Goal: Information Seeking & Learning: Learn about a topic

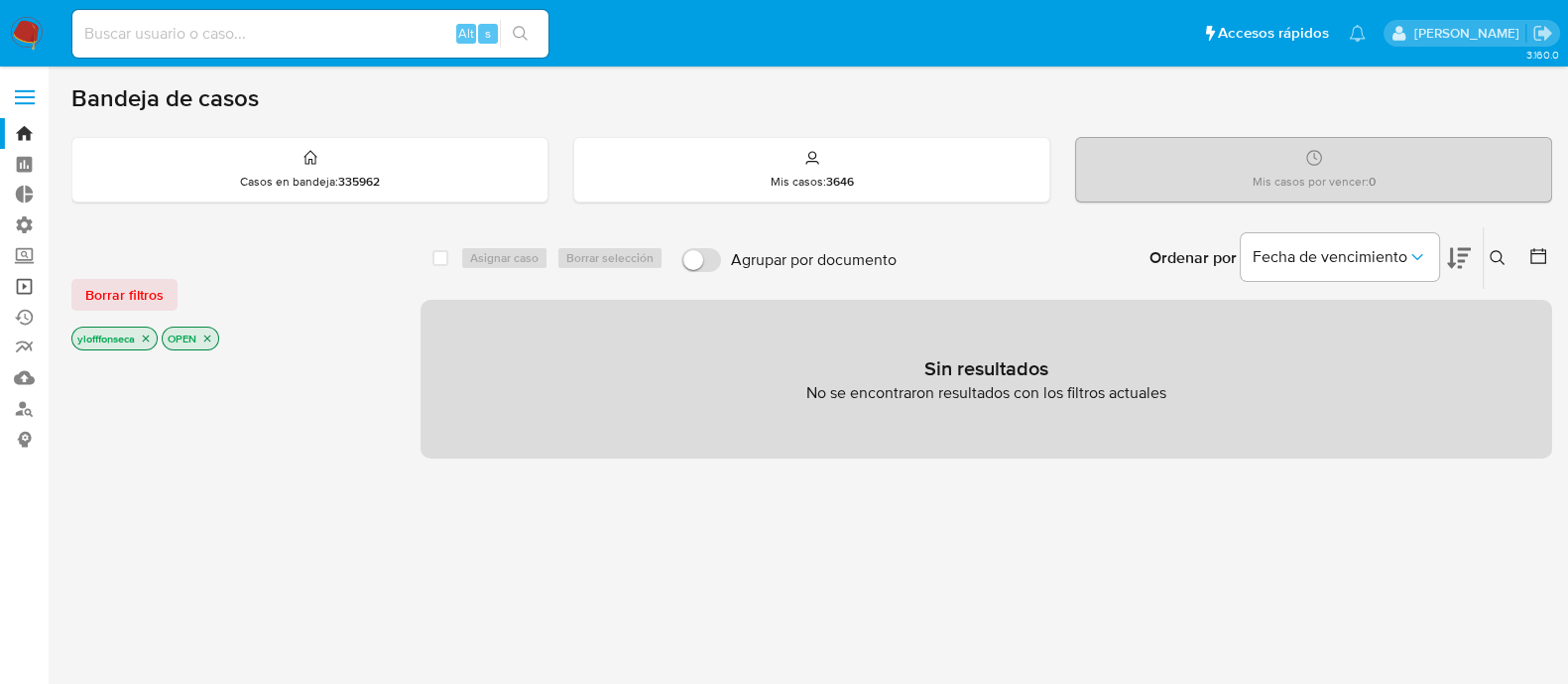
click at [19, 293] on link "Operaciones masivas" at bounding box center [117, 286] width 236 height 31
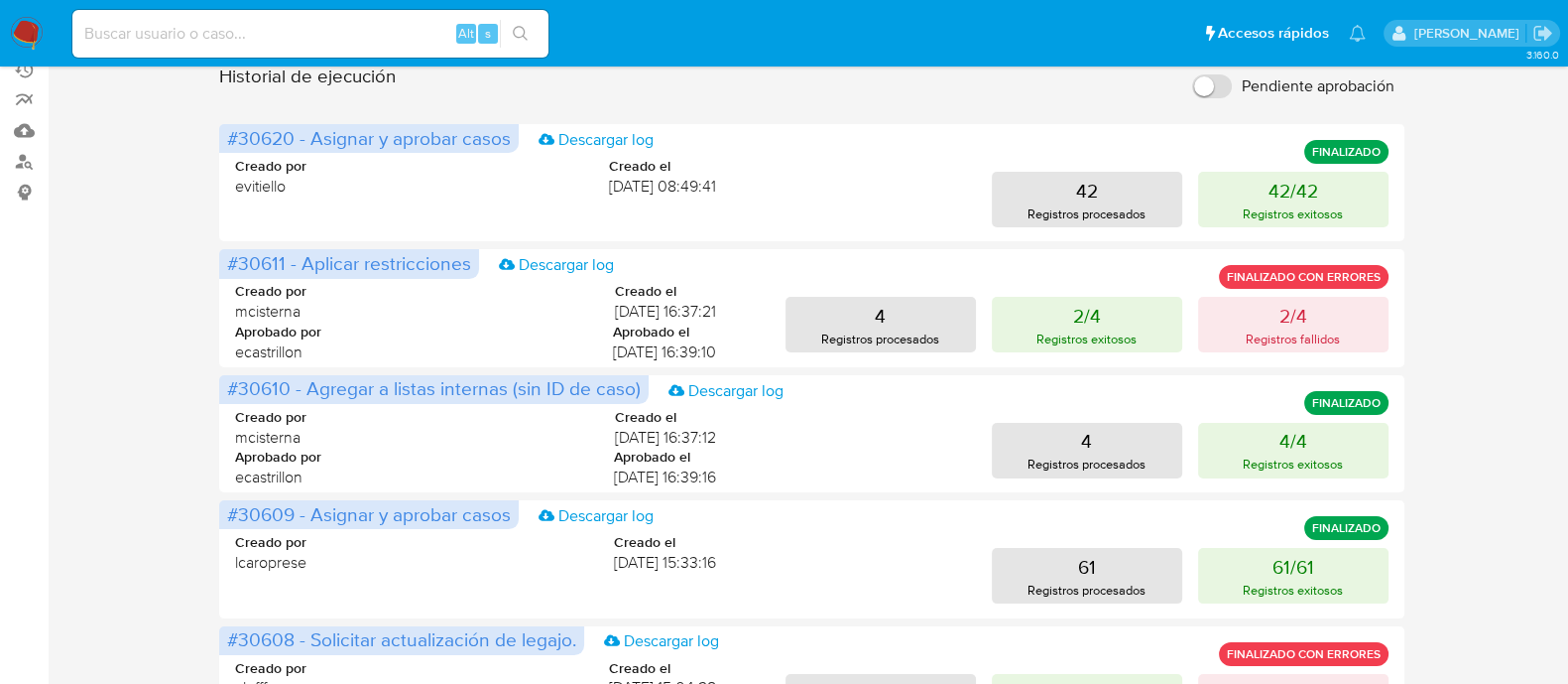
scroll to position [620, 0]
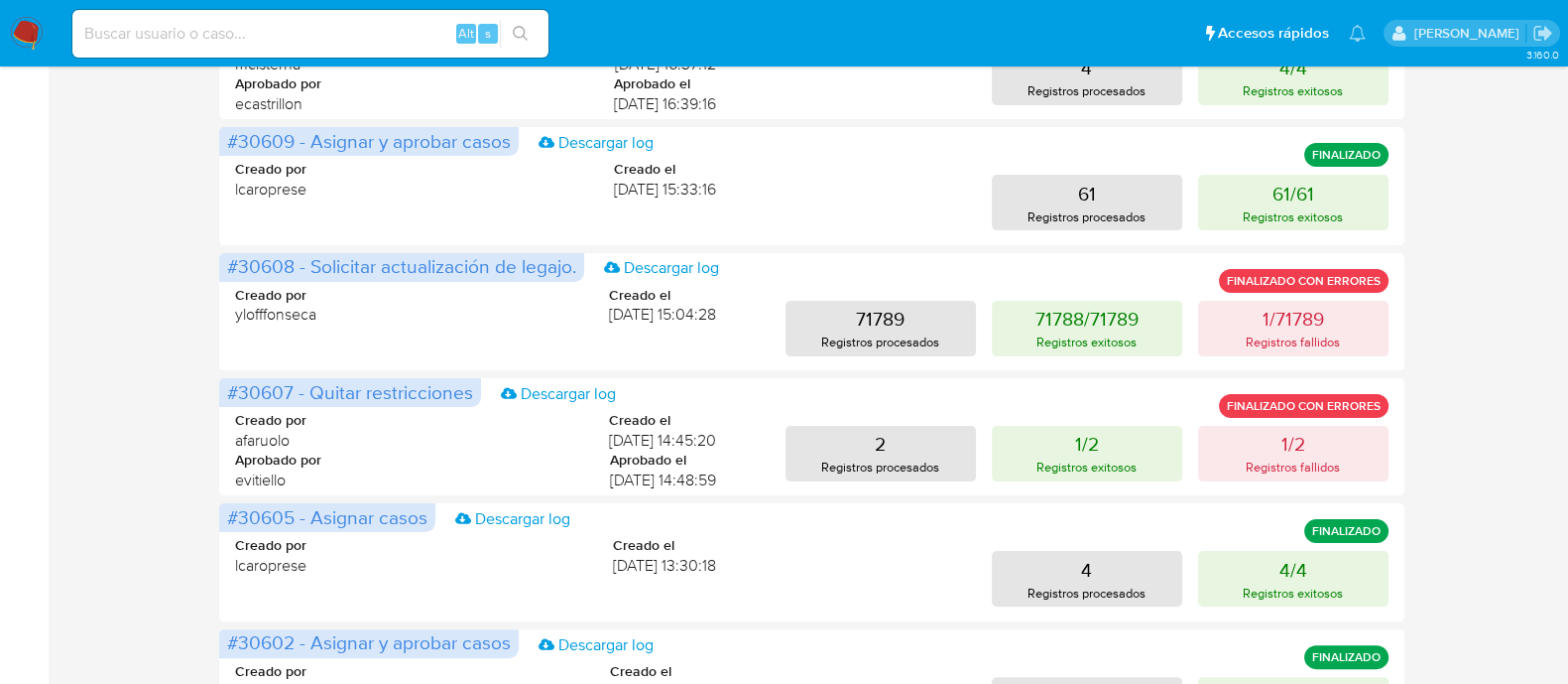
click at [101, 466] on div "Operaciones masivas Crear operación Sólo puede haber hasta un máximo de 5 opera…" at bounding box center [812, 260] width 1481 height 1602
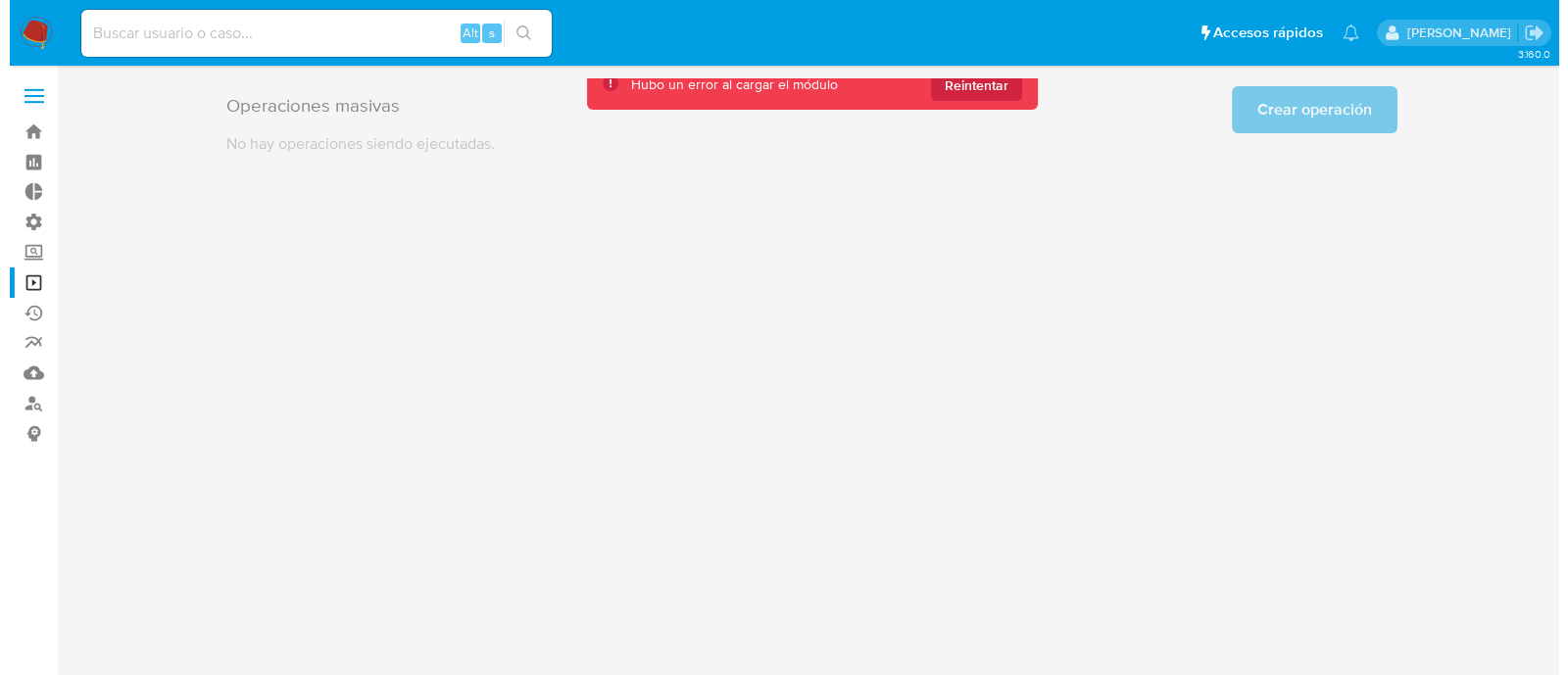
scroll to position [0, 0]
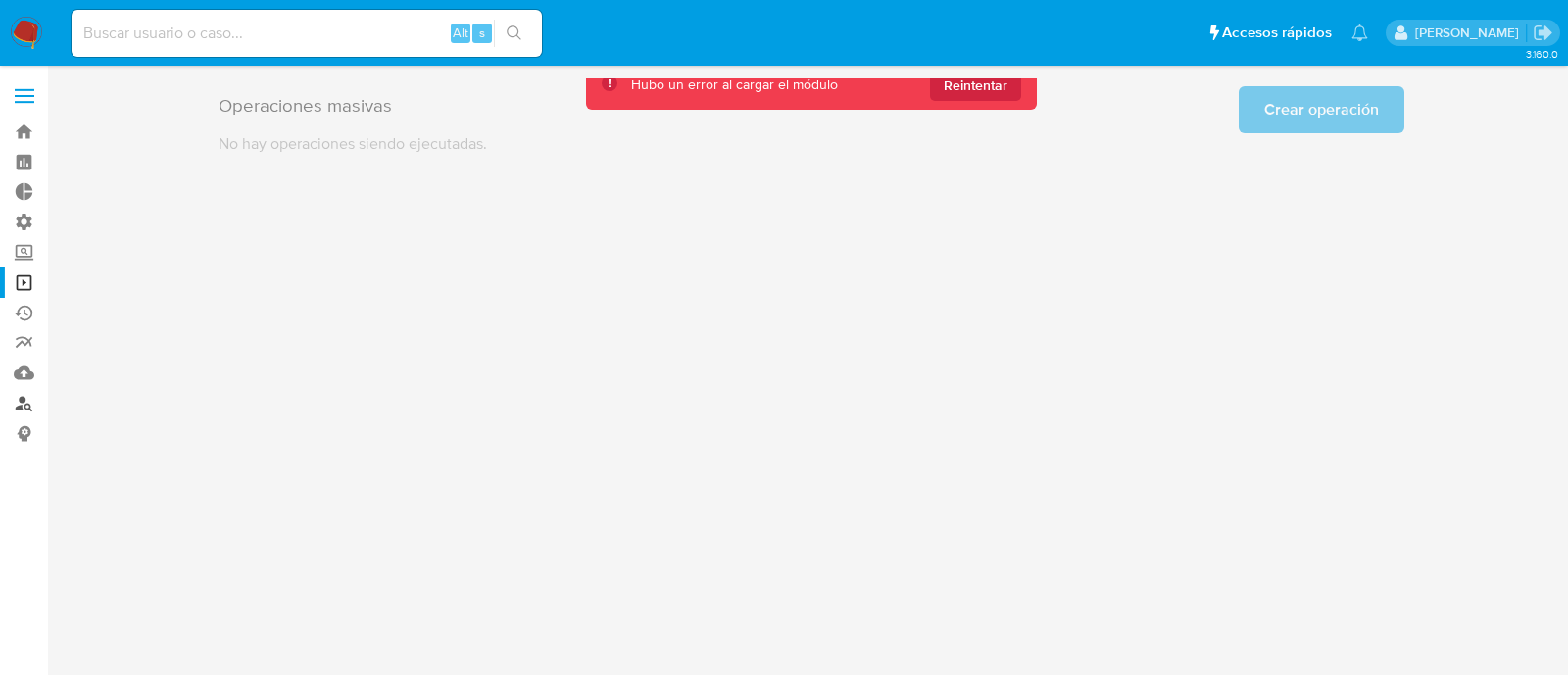
click at [32, 404] on link "Buscador de personas" at bounding box center [116, 403] width 233 height 30
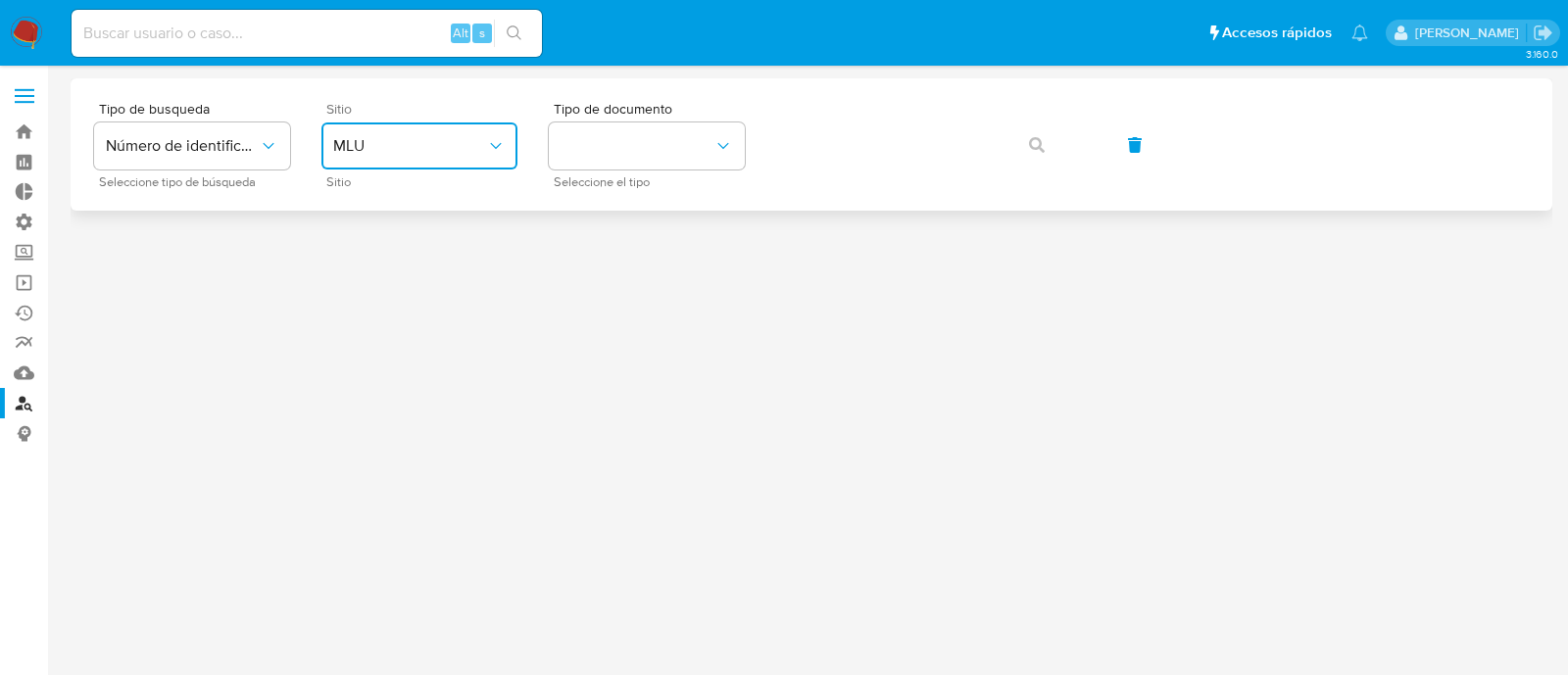
click at [371, 130] on button "MLU" at bounding box center [419, 146] width 196 height 47
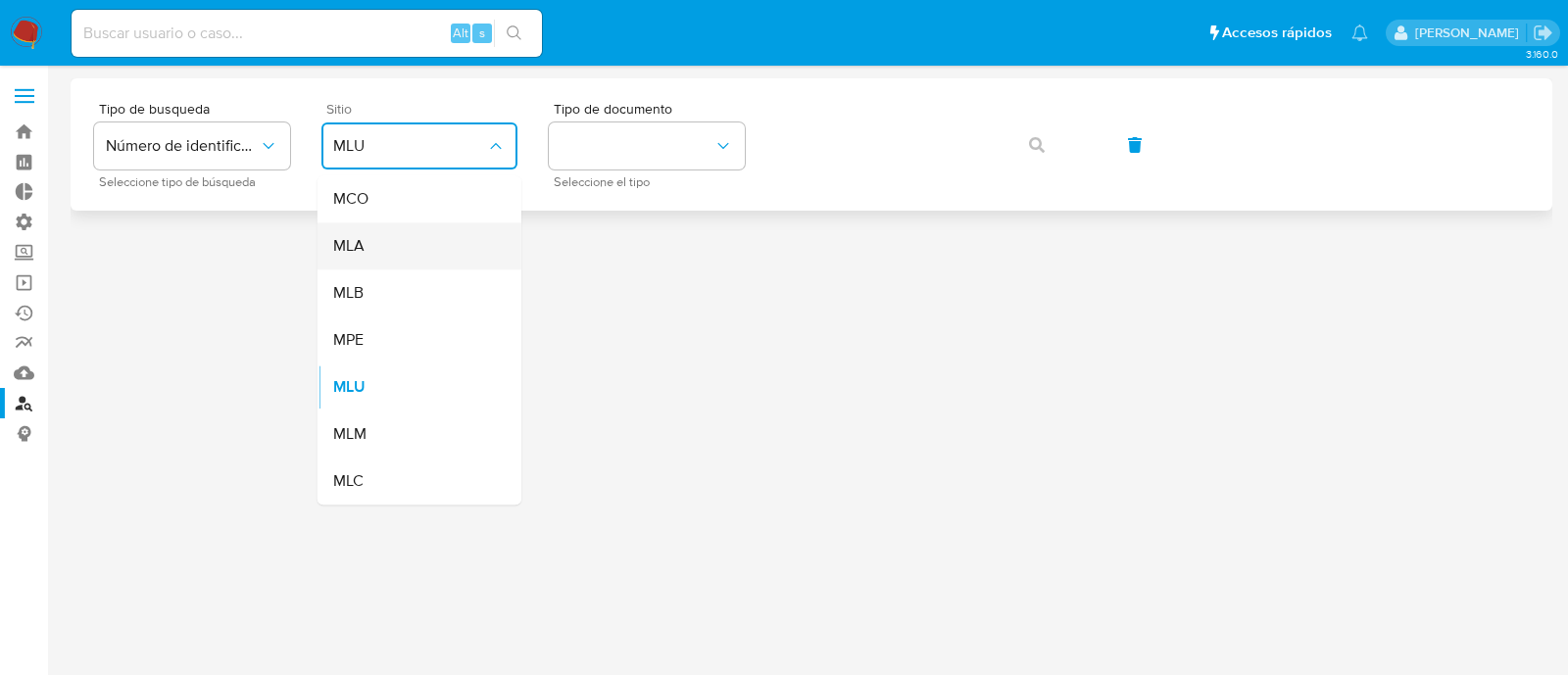
click at [415, 250] on div "MLA" at bounding box center [414, 246] width 161 height 47
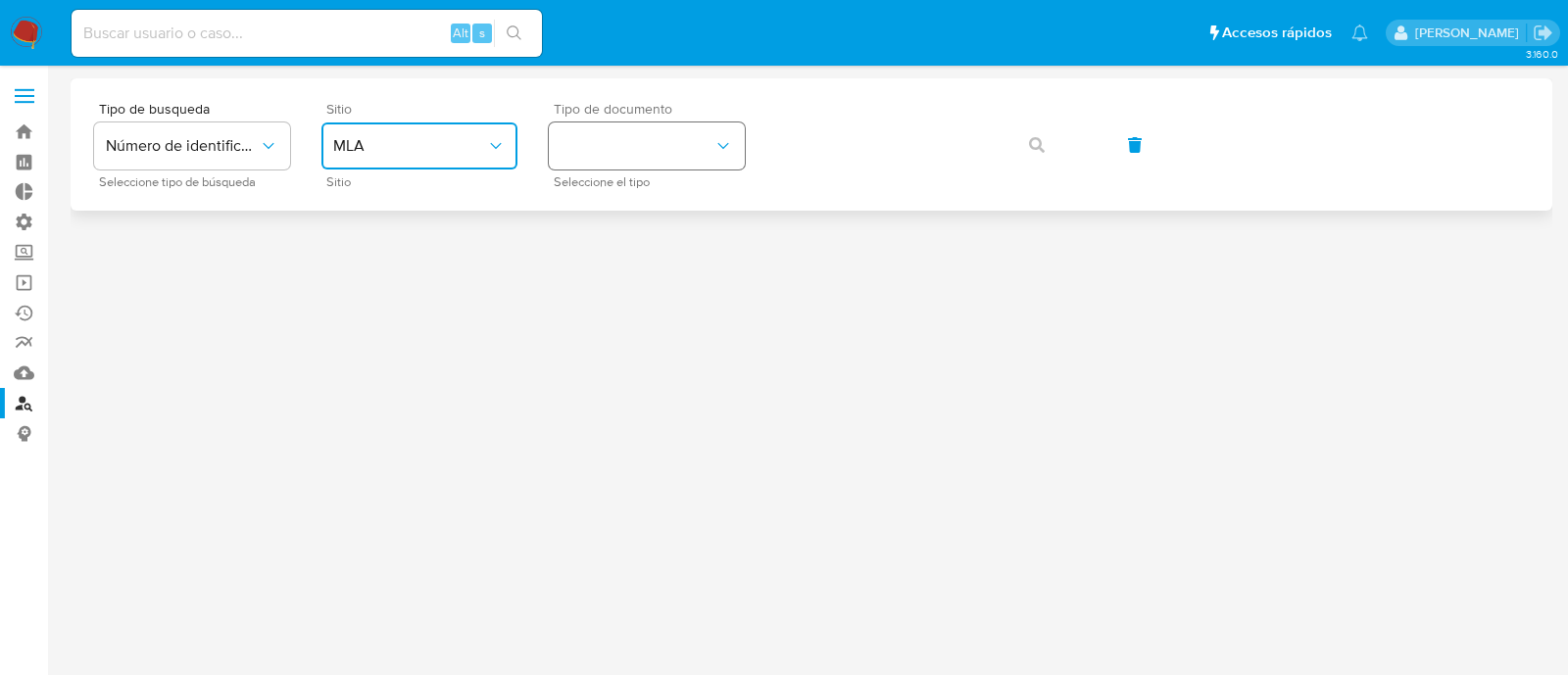
click at [668, 141] on button "identificationType" at bounding box center [646, 146] width 196 height 47
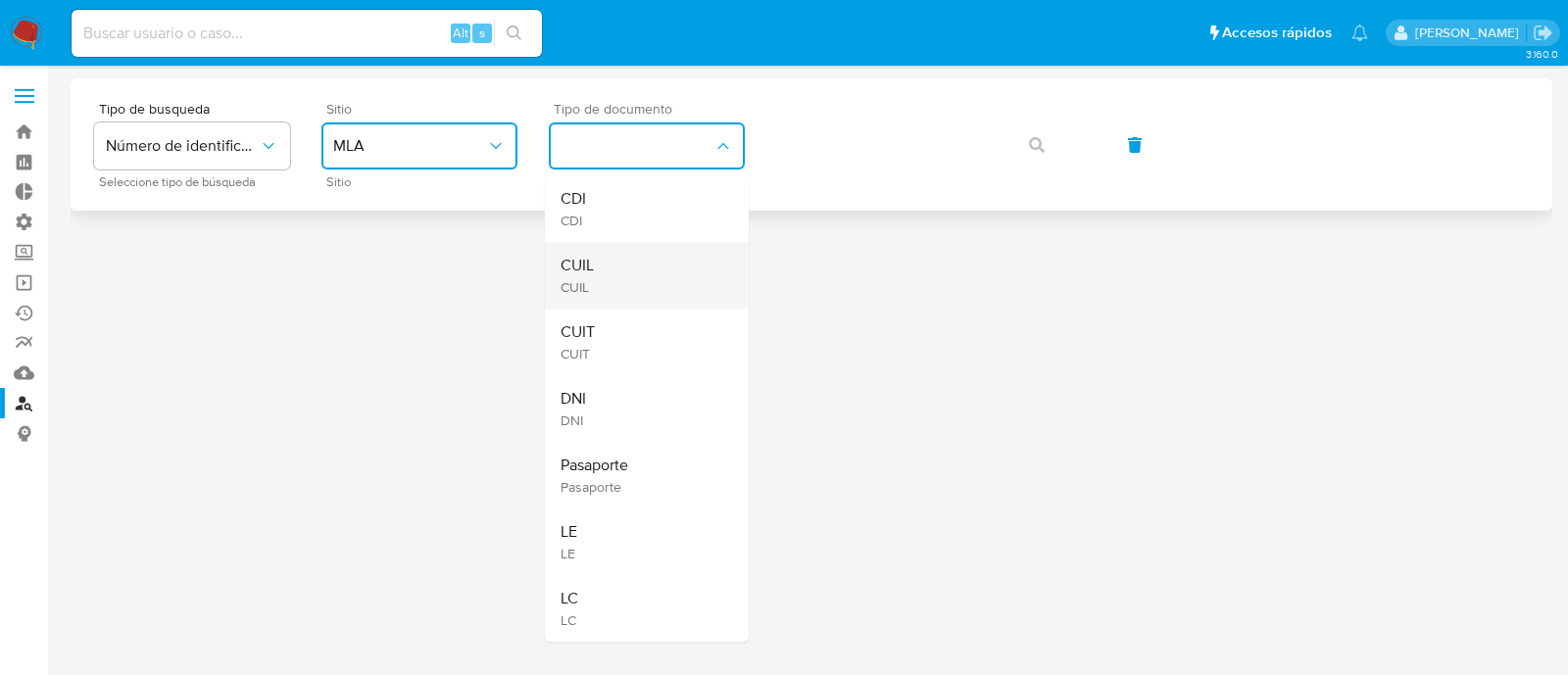
click at [631, 282] on div "CUIL CUIL" at bounding box center [641, 275] width 161 height 67
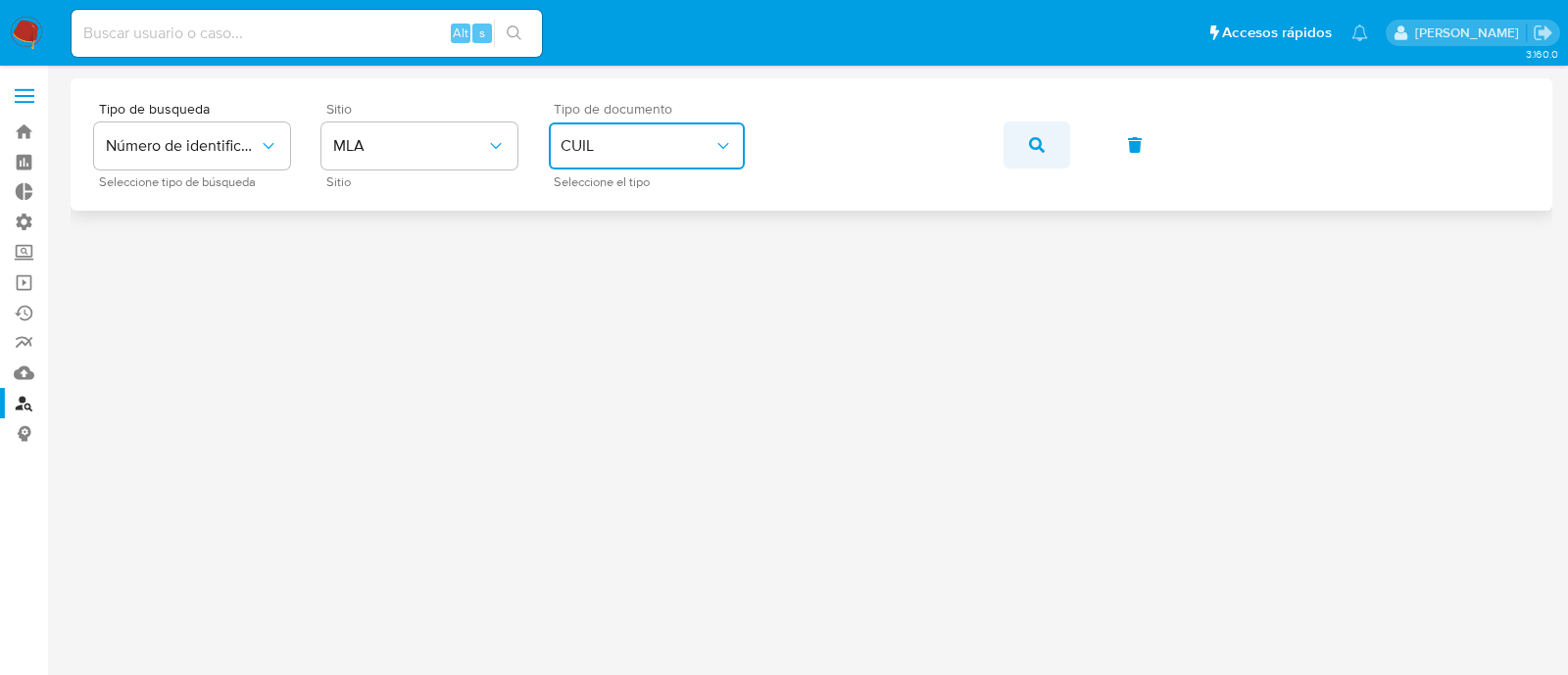
click at [1026, 134] on button "button" at bounding box center [1037, 145] width 67 height 47
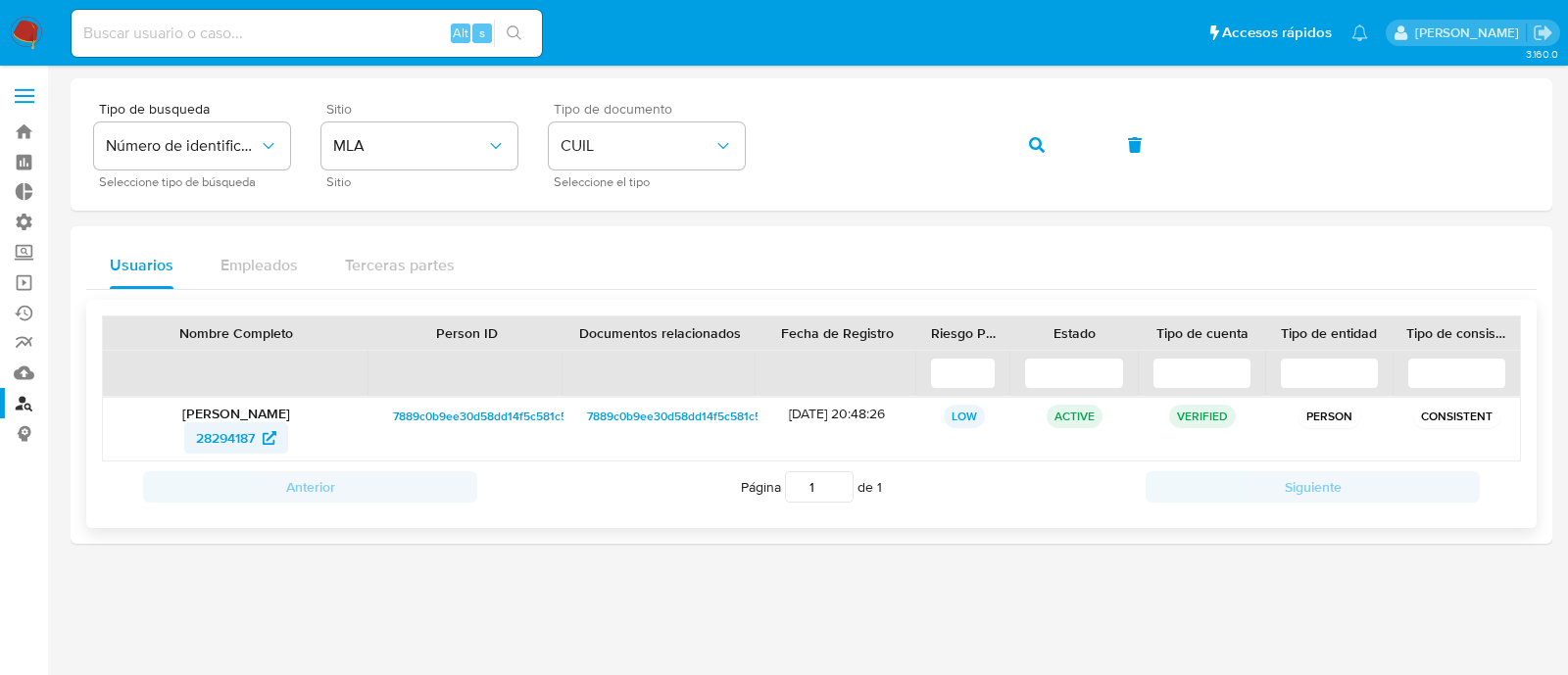
click at [235, 445] on span "28294187" at bounding box center [225, 438] width 59 height 31
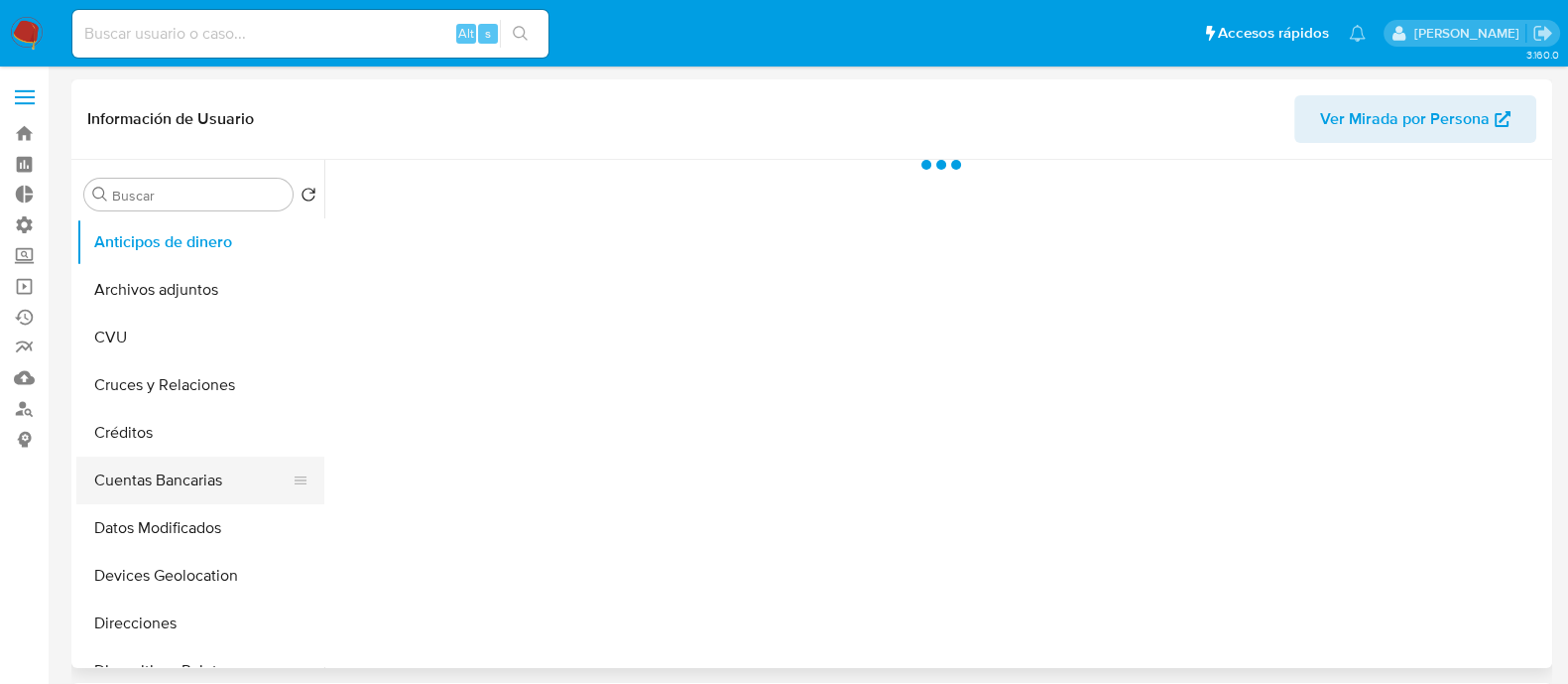
select select "10"
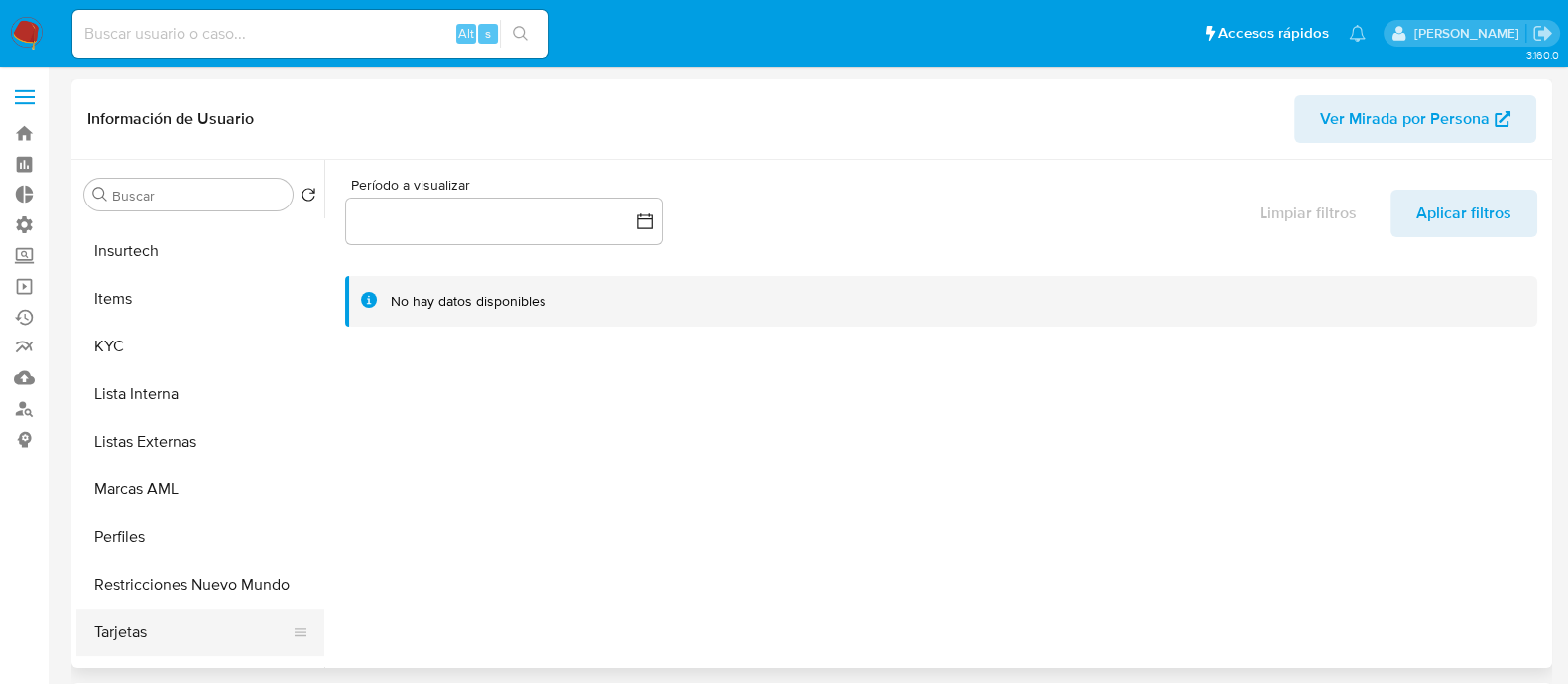
scroll to position [810, 0]
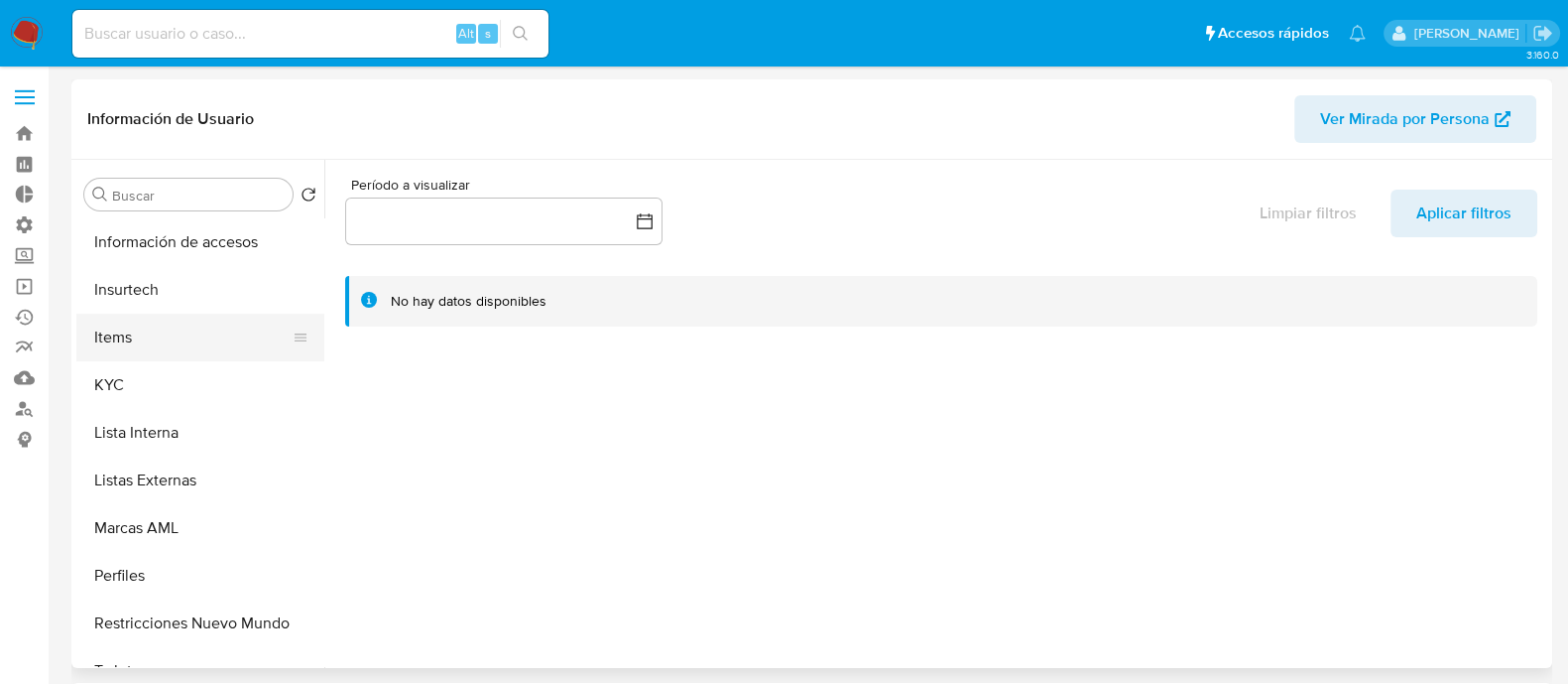
click at [106, 356] on button "Items" at bounding box center [192, 338] width 232 height 48
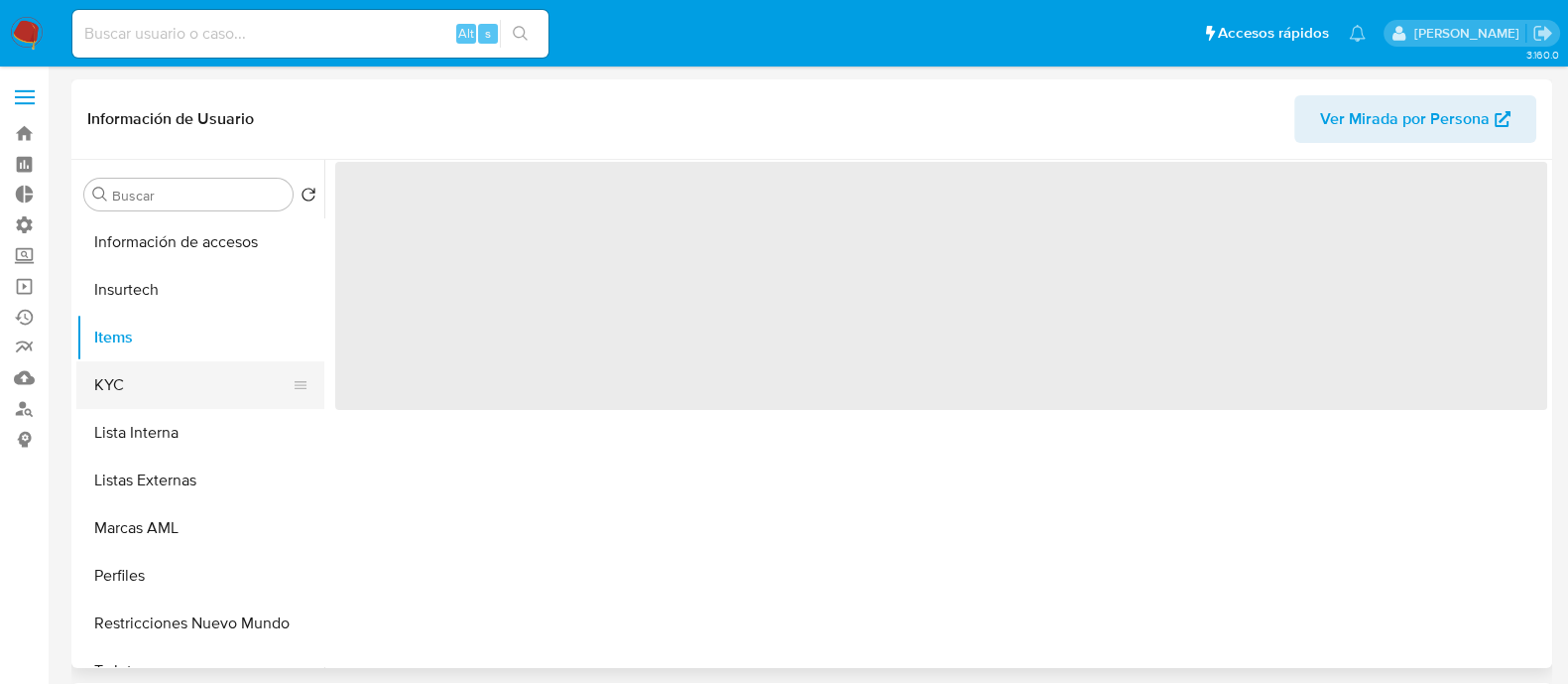
click at [114, 389] on button "KYC" at bounding box center [192, 385] width 232 height 48
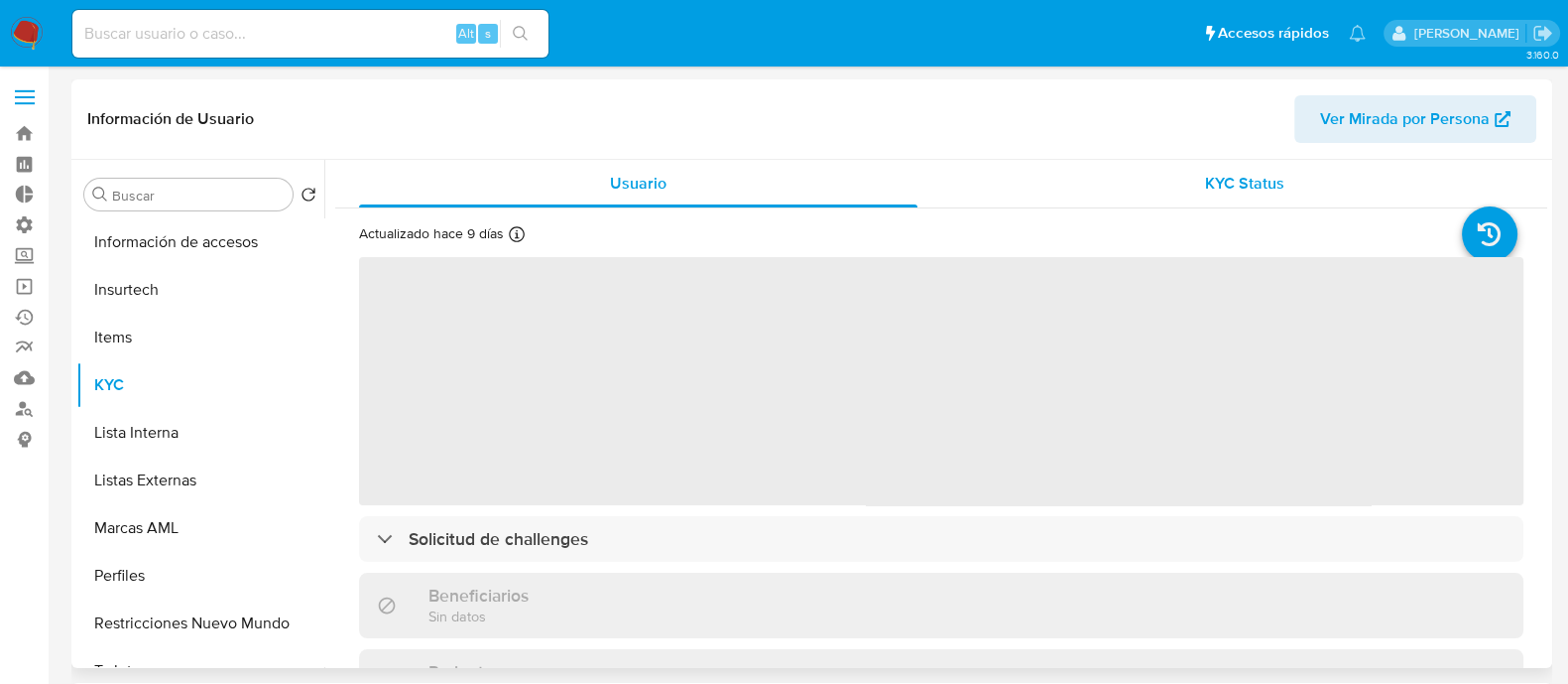
click at [1280, 170] on div "KYC Status" at bounding box center [1244, 184] width 558 height 48
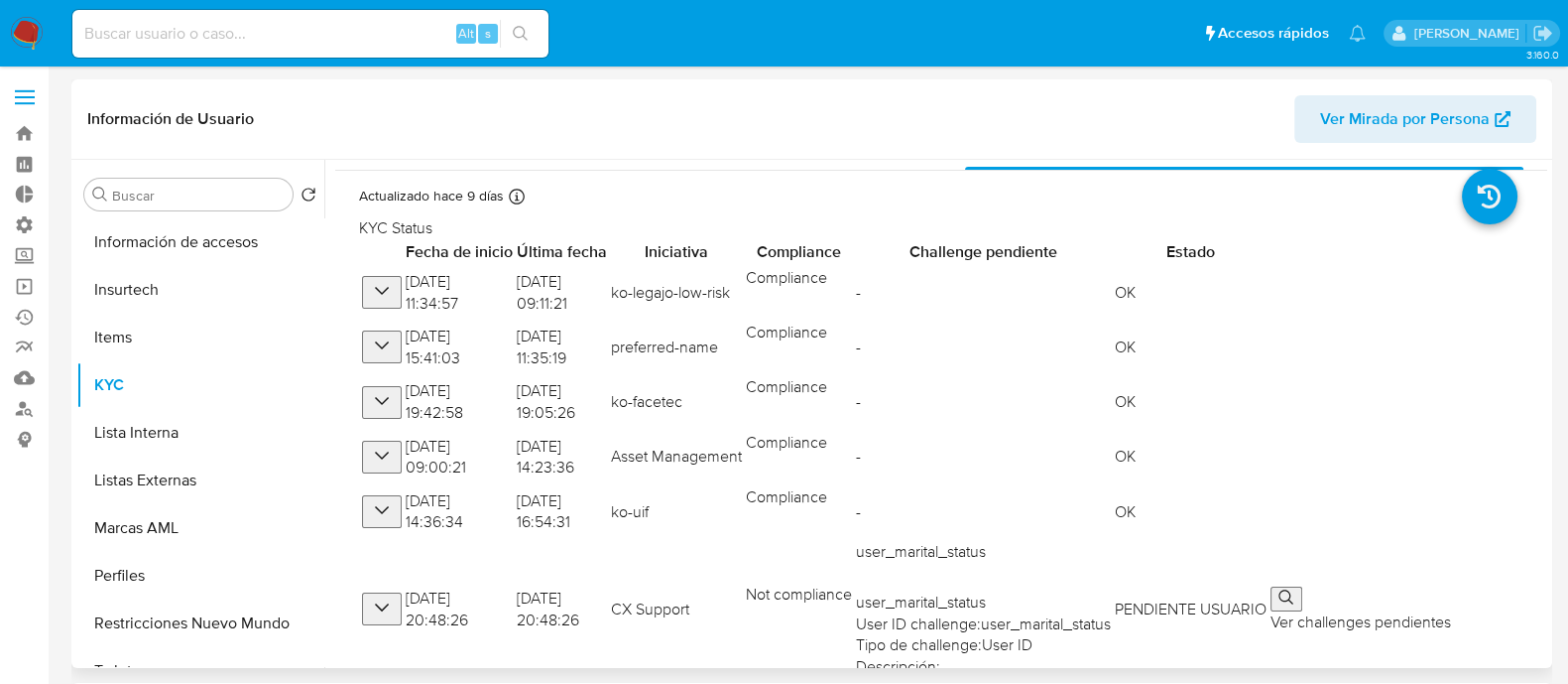
scroll to position [0, 0]
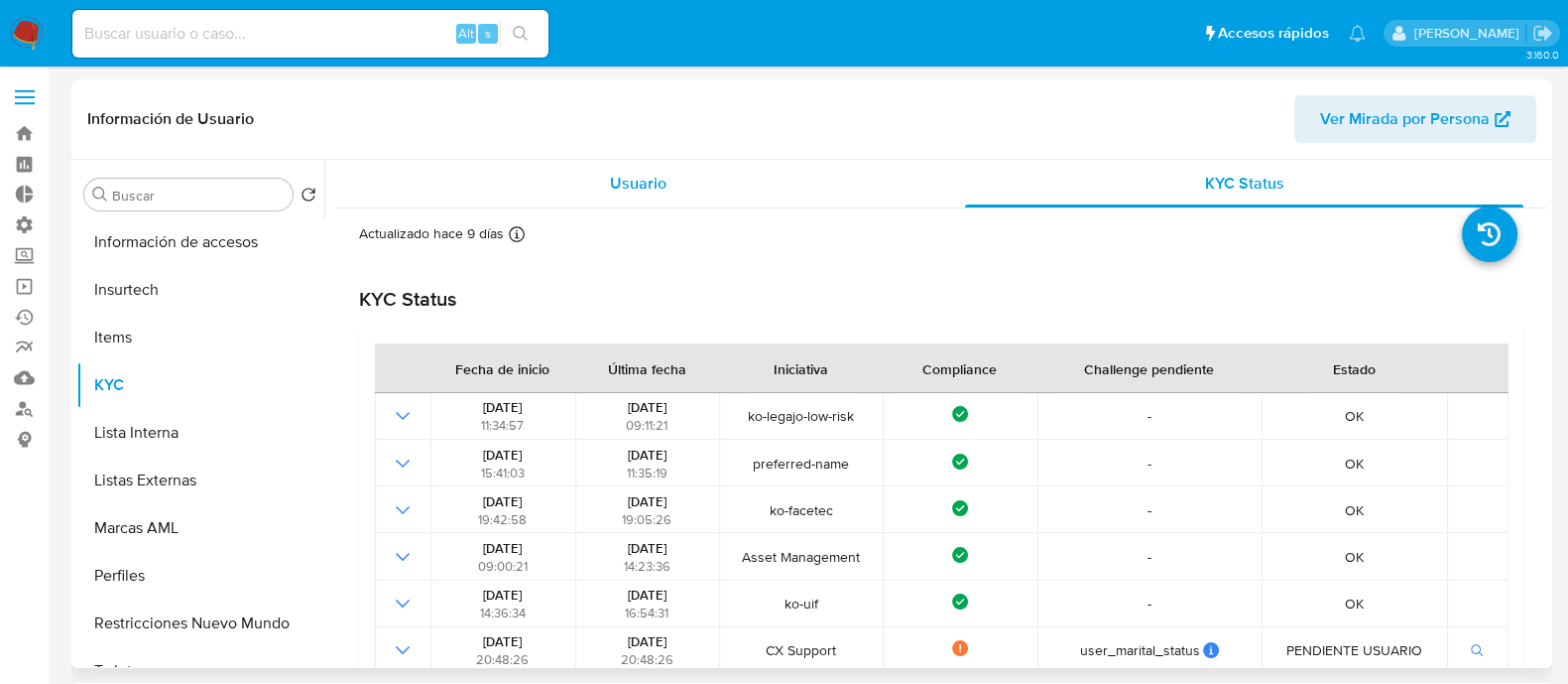
click at [513, 170] on div "Usuario" at bounding box center [638, 184] width 558 height 48
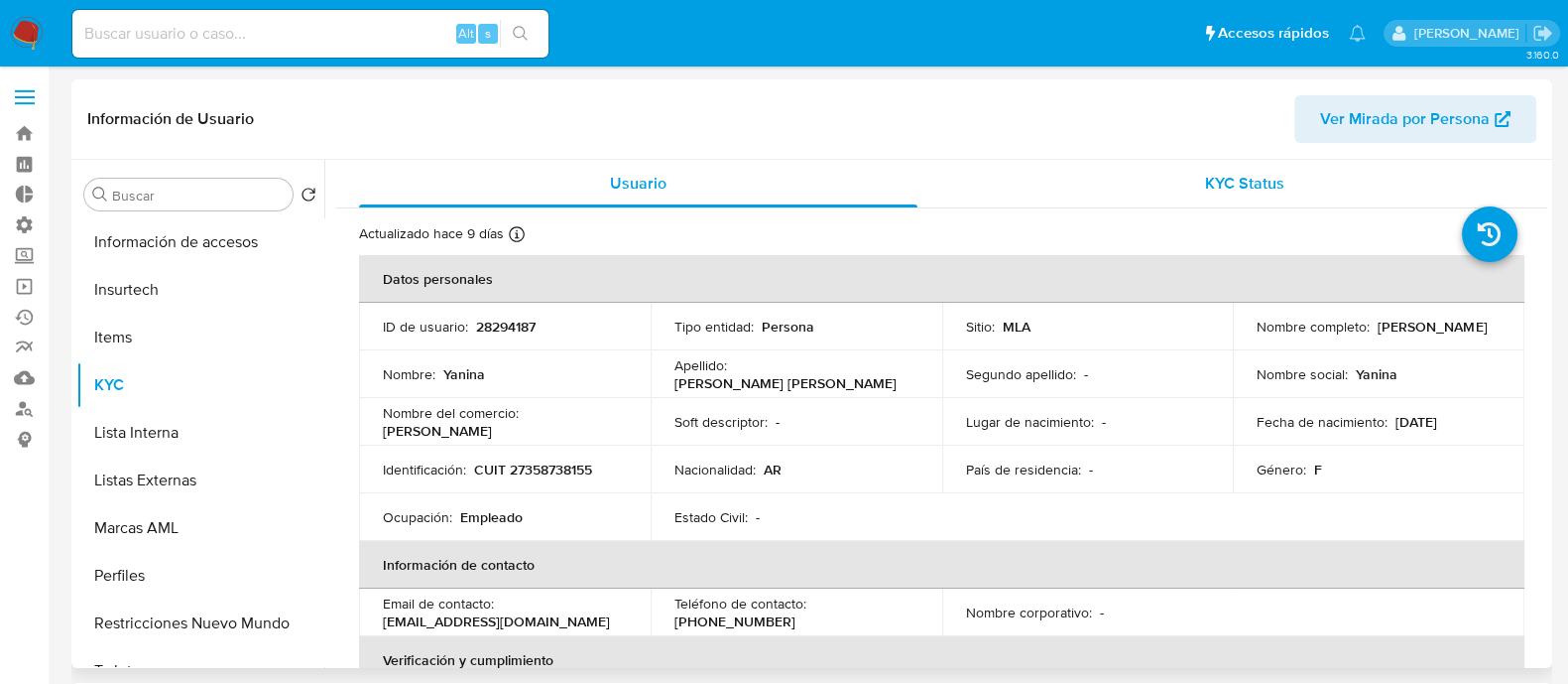
click at [1255, 166] on div "KYC Status" at bounding box center [1244, 184] width 558 height 48
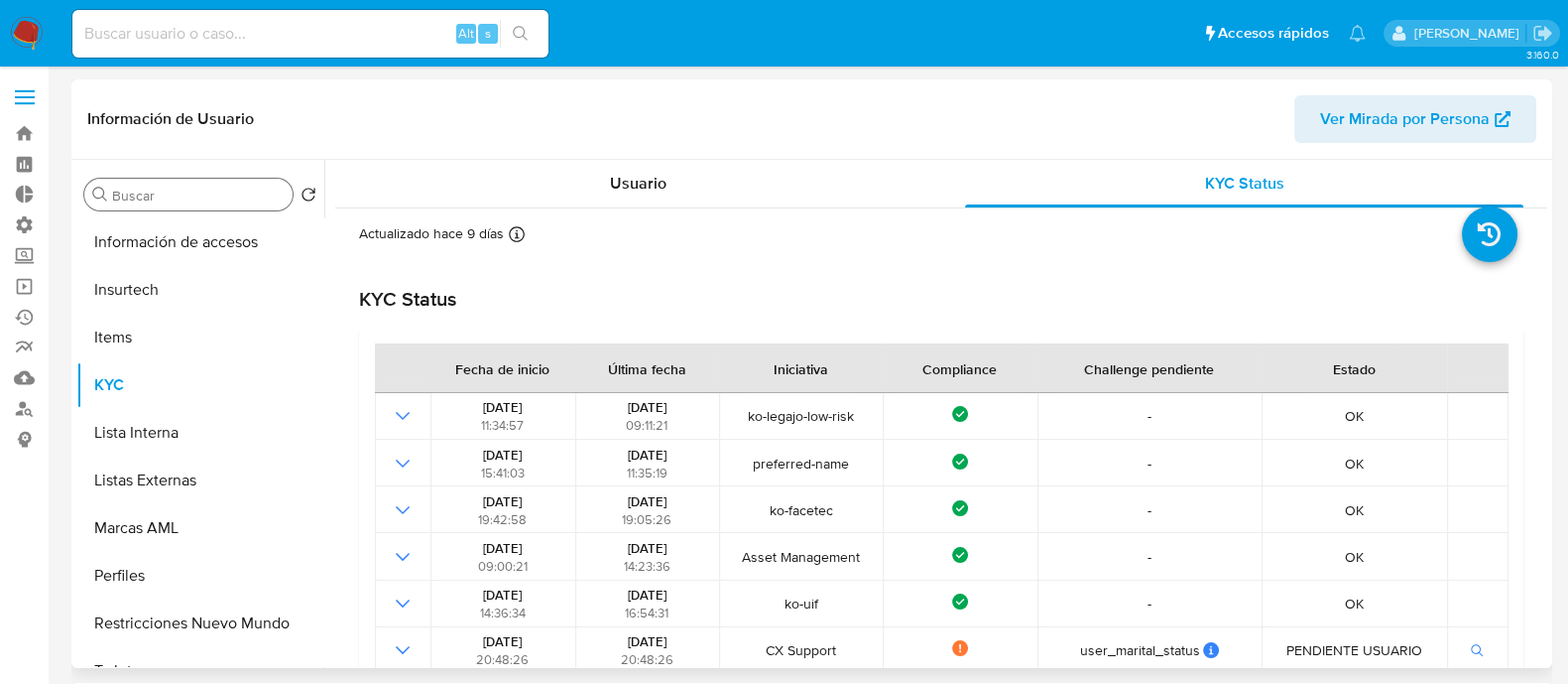
click at [210, 179] on div "Buscar" at bounding box center [188, 194] width 208 height 32
click at [224, 192] on input "Buscar" at bounding box center [198, 195] width 172 height 18
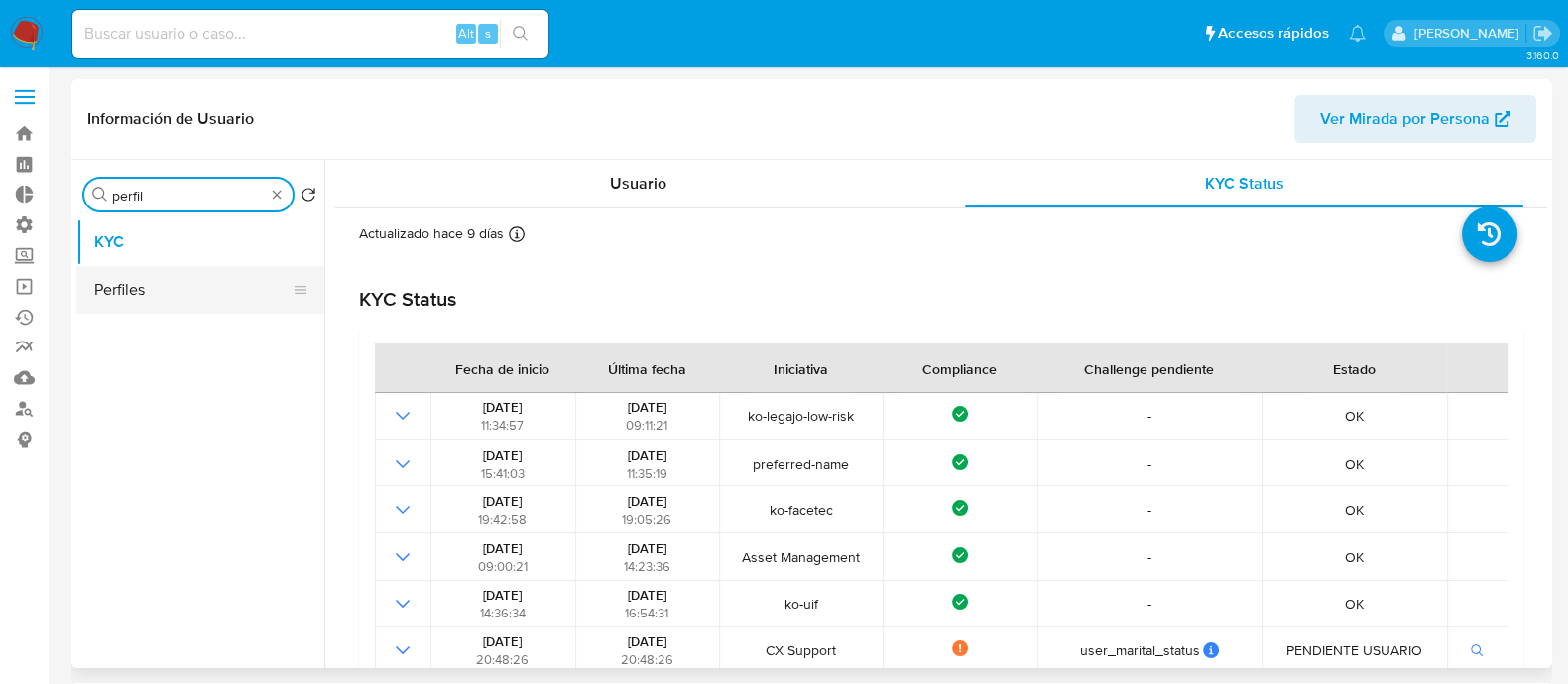
type input "perfil"
click at [183, 293] on button "Perfiles" at bounding box center [192, 290] width 232 height 48
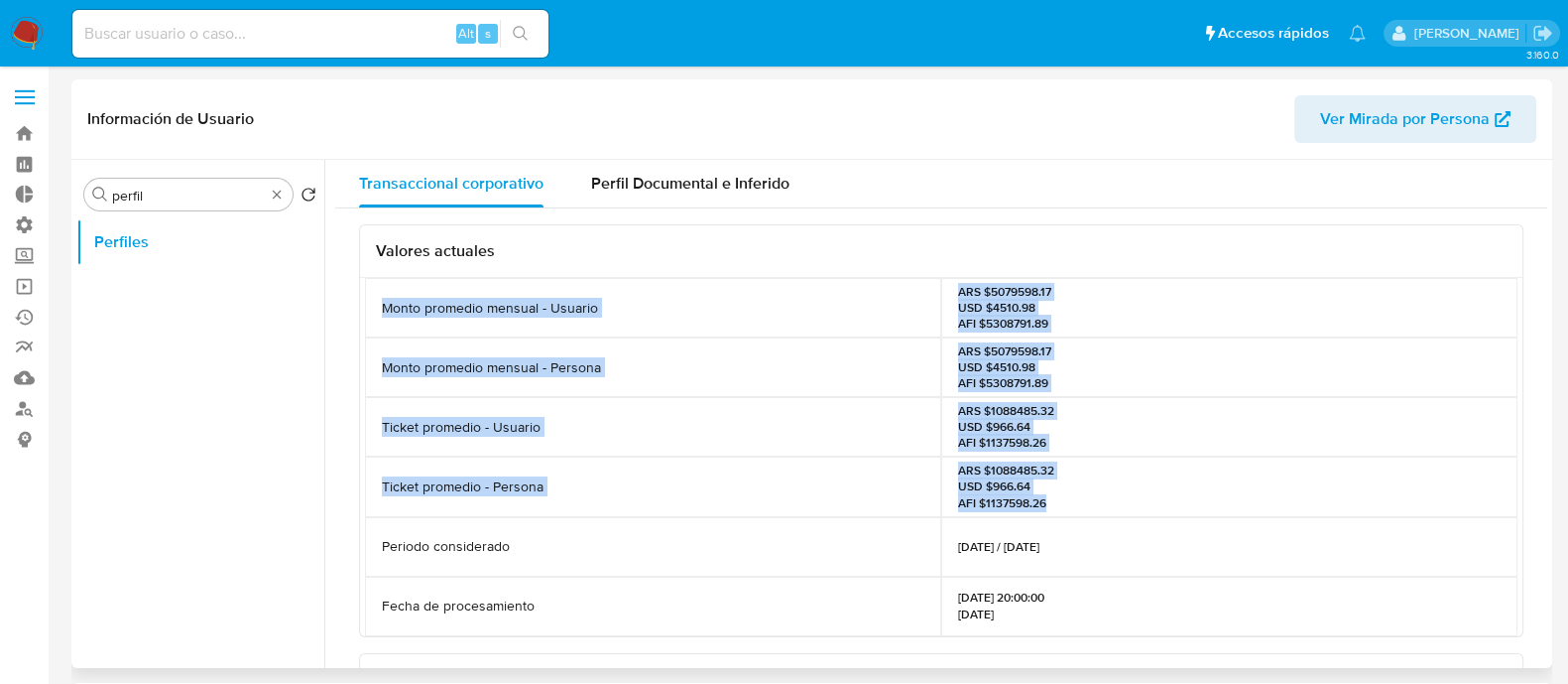
drag, startPoint x: 1103, startPoint y: 499, endPoint x: 367, endPoint y: 304, distance: 761.4
click at [367, 304] on div "Monto promedio mensual - Usuario ARS $5079598.17 USD $4510.98 AFI $5308791.89 M…" at bounding box center [941, 457] width 1153 height 358
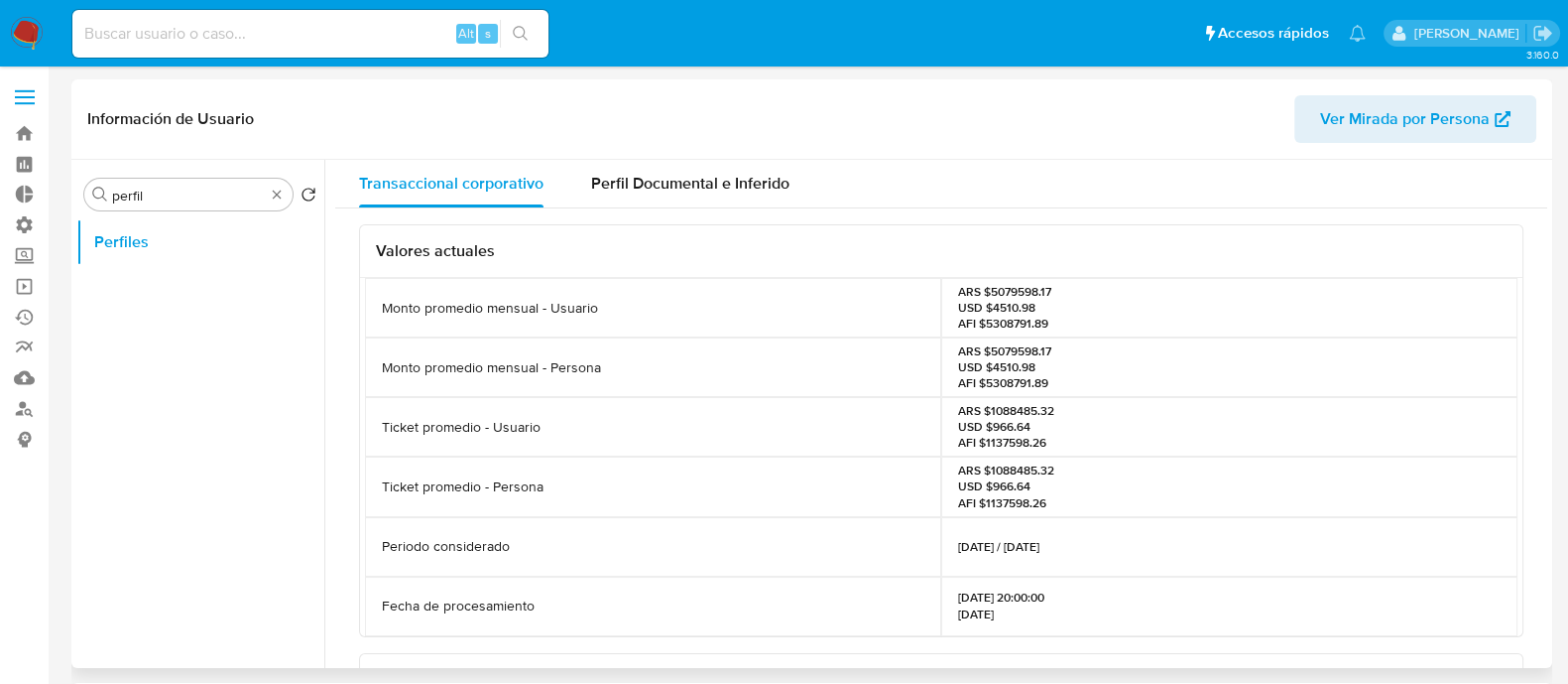
click at [282, 392] on ul "Perfiles" at bounding box center [200, 442] width 248 height 448
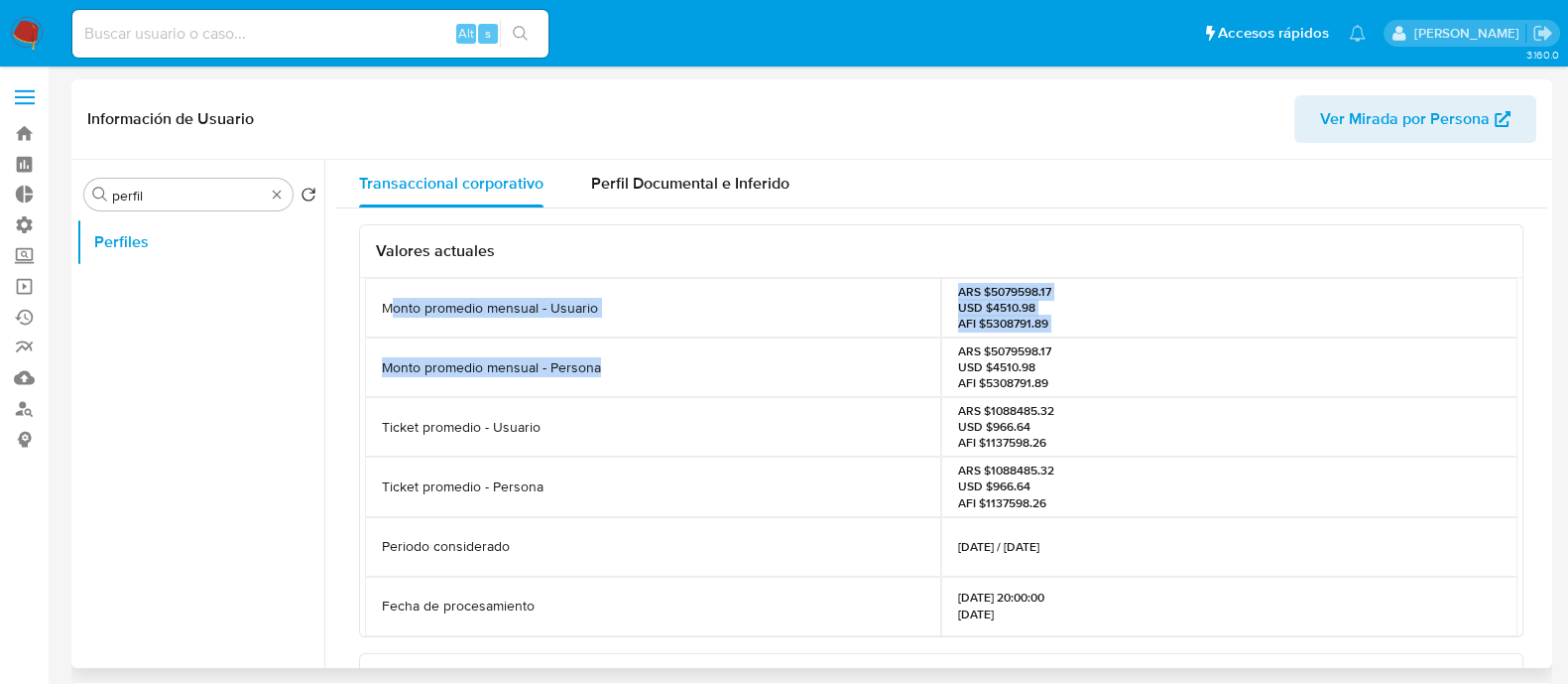
drag, startPoint x: 395, startPoint y: 306, endPoint x: 615, endPoint y: 343, distance: 223.1
click at [615, 343] on div "Monto promedio mensual - Usuario ARS $5079598.17 USD $4510.98 AFI $5308791.89 M…" at bounding box center [941, 457] width 1153 height 358
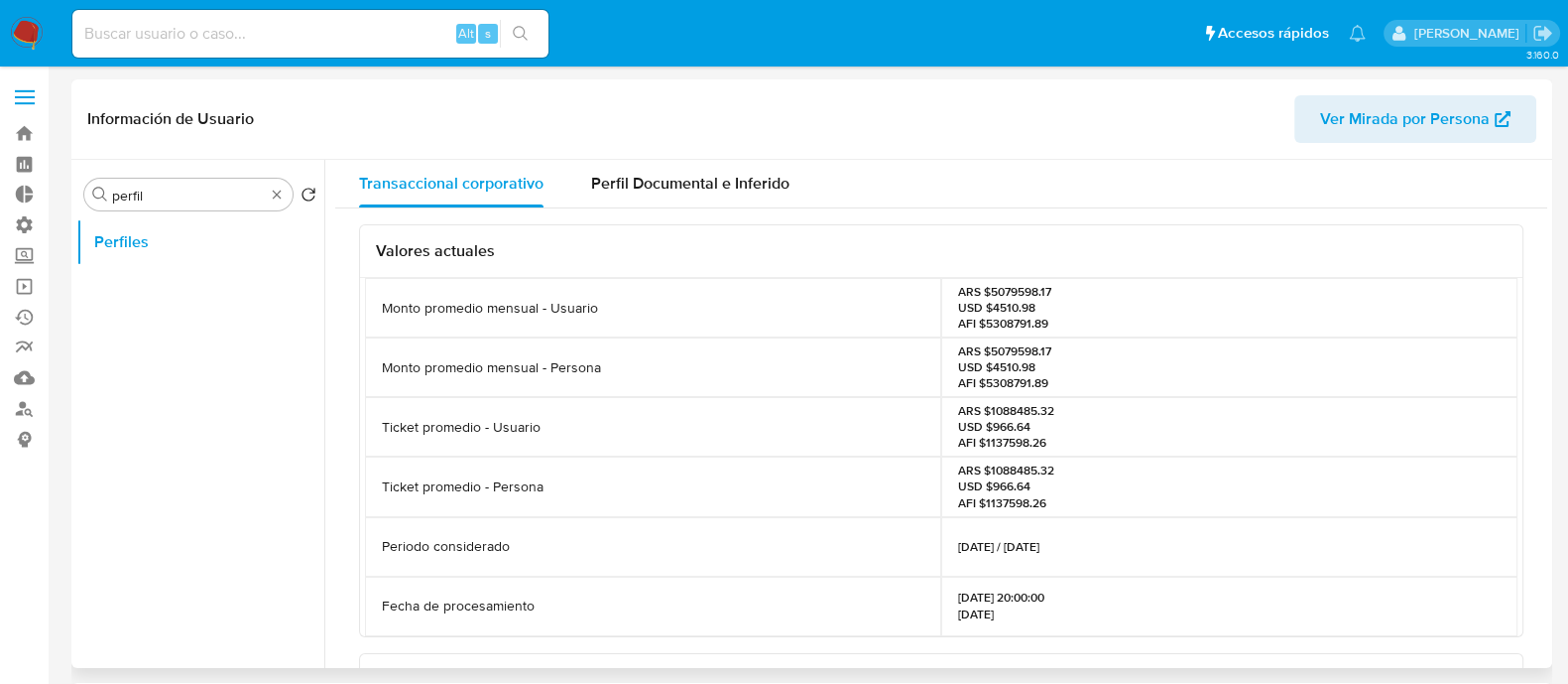
click at [597, 399] on div "Ticket promedio - Usuario" at bounding box center [653, 427] width 576 height 60
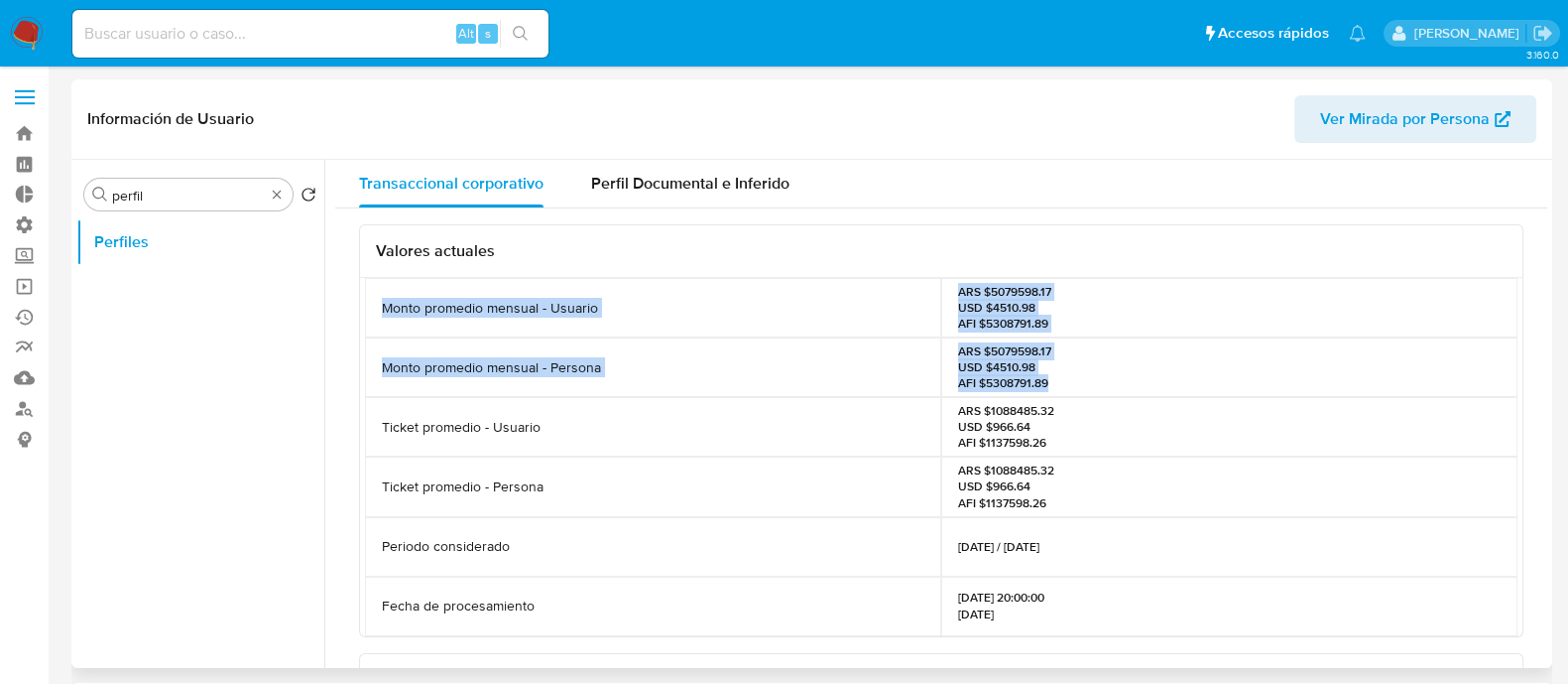
drag, startPoint x: 370, startPoint y: 287, endPoint x: 1078, endPoint y: 383, distance: 714.5
click at [1077, 383] on div "Monto promedio mensual - Usuario ARS $5079598.17 USD $4510.98 AFI $5308791.89 M…" at bounding box center [941, 457] width 1153 height 358
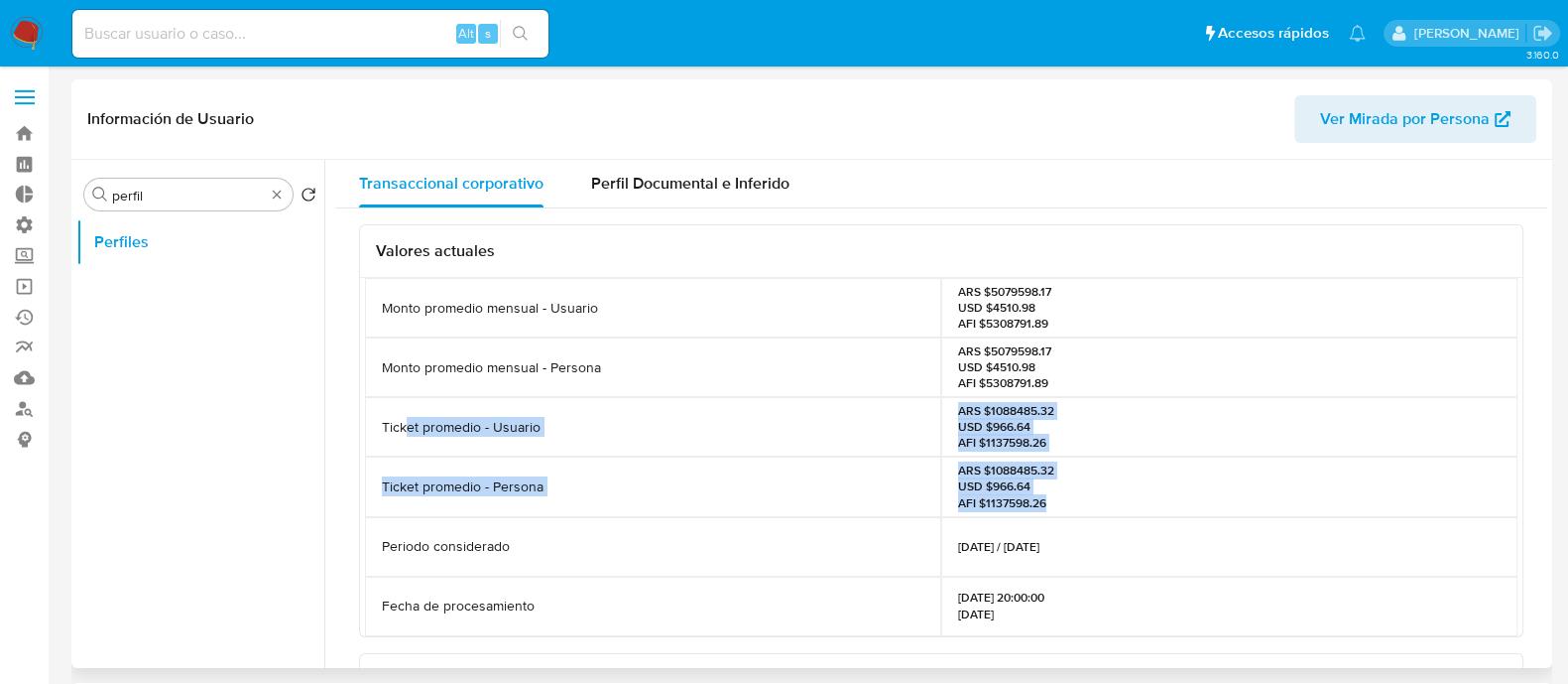
drag, startPoint x: 596, startPoint y: 439, endPoint x: 1068, endPoint y: 504, distance: 476.5
click at [1068, 504] on div "Monto promedio mensual - Usuario ARS $5079598.17 USD $4510.98 AFI $5308791.89 M…" at bounding box center [941, 457] width 1153 height 358
click at [1113, 511] on div "ARS $1088485.32 USD $966.64 AFI $1137598.26" at bounding box center [1229, 487] width 576 height 60
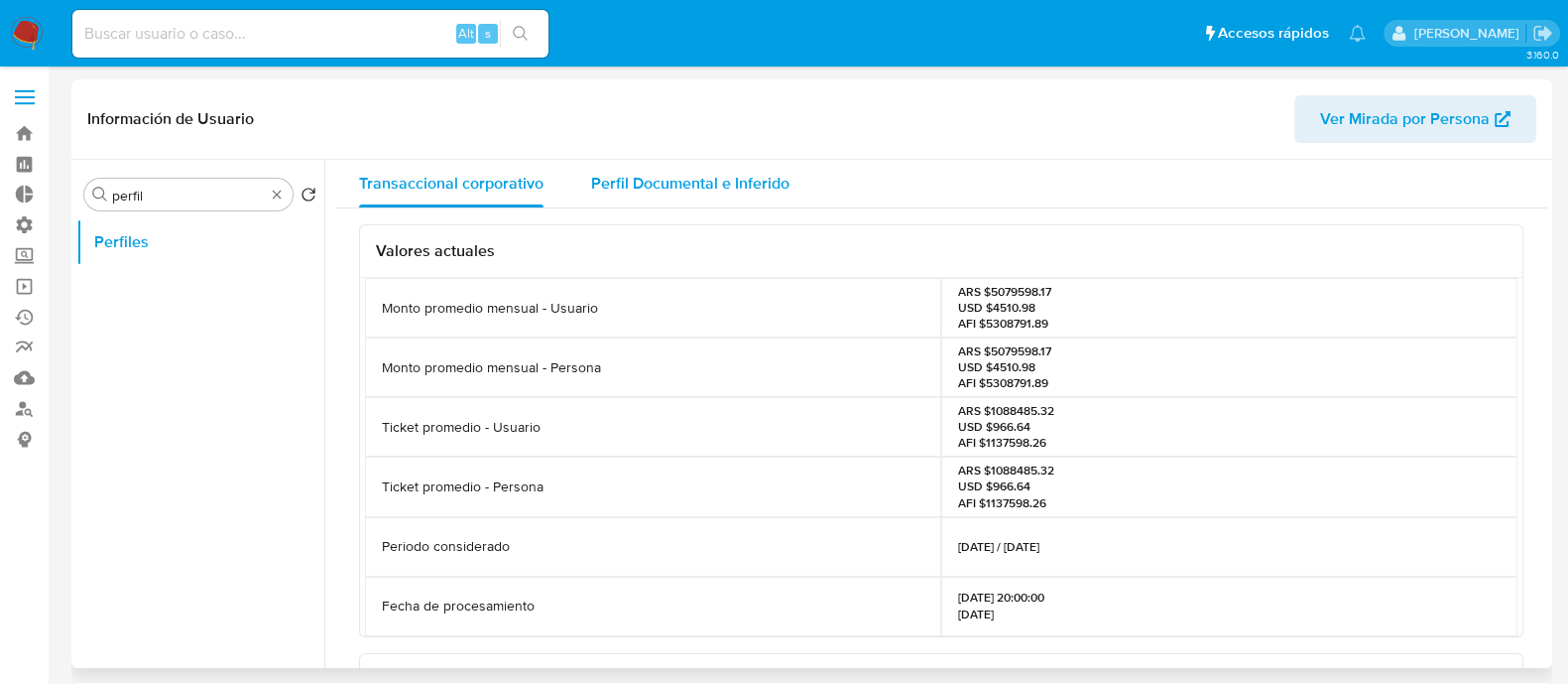
click at [761, 179] on span "Perfil Documental e Inferido" at bounding box center [689, 182] width 198 height 23
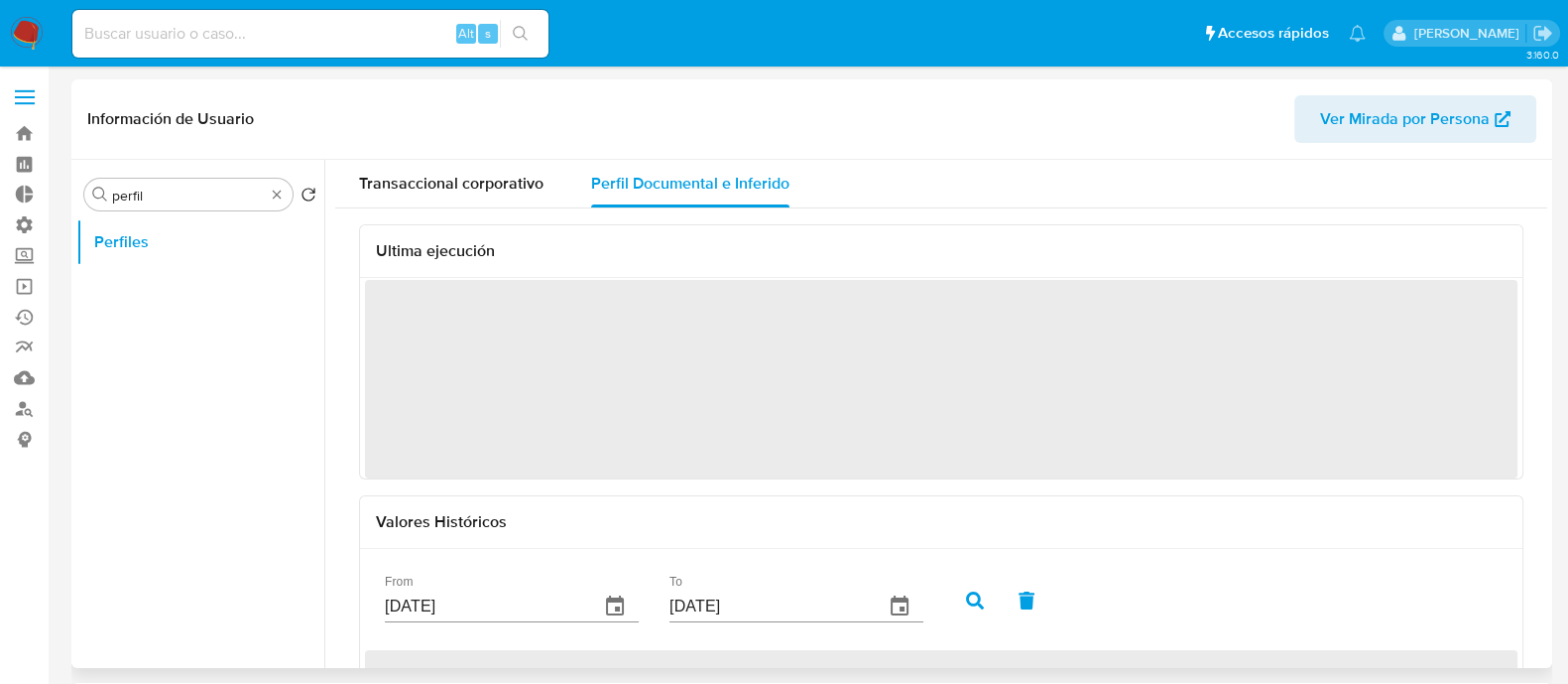
click at [492, 156] on div "Información de Usuario Ver Mirada por Persona" at bounding box center [812, 119] width 1481 height 81
click at [492, 175] on span "Transaccional corporativo" at bounding box center [451, 182] width 184 height 23
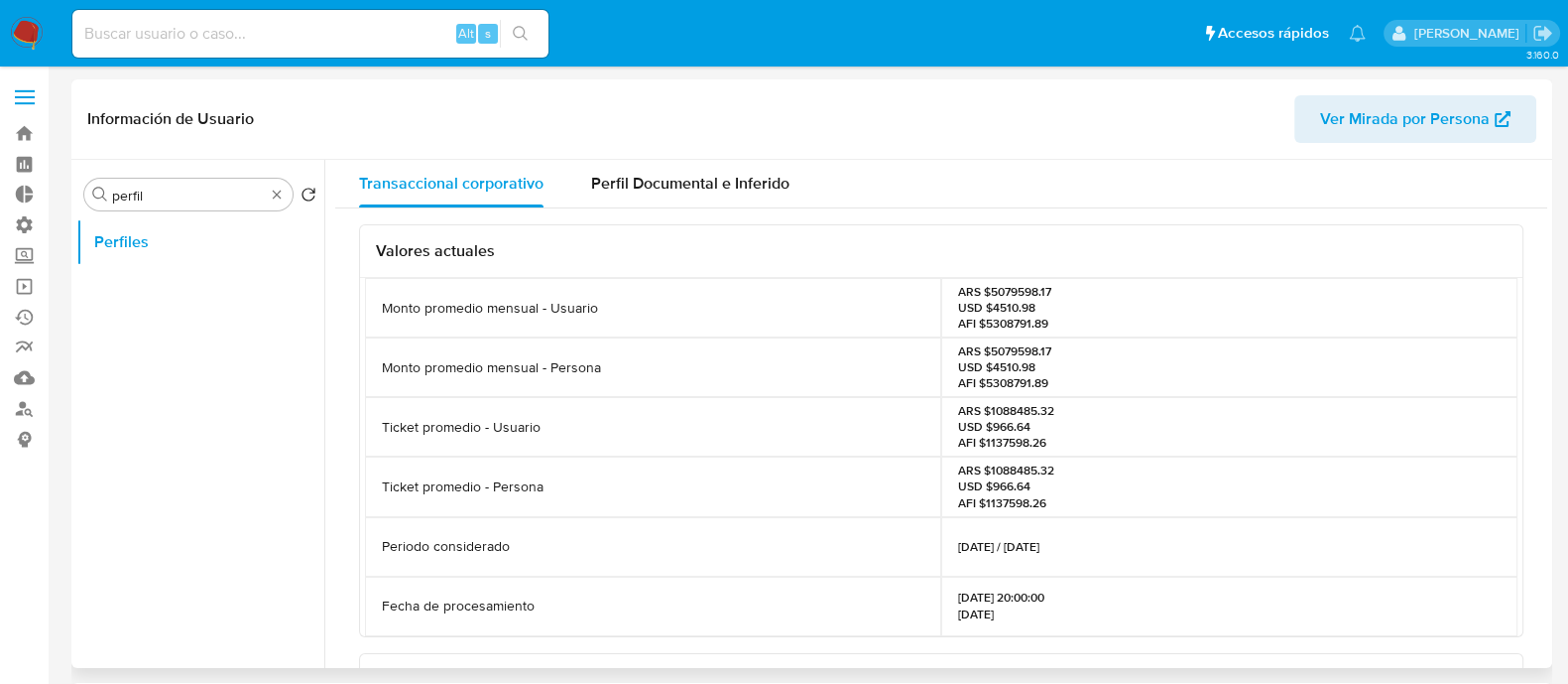
click at [1121, 494] on div "ARS $1088485.32 USD $966.64 AFI $1137598.26" at bounding box center [1229, 487] width 576 height 60
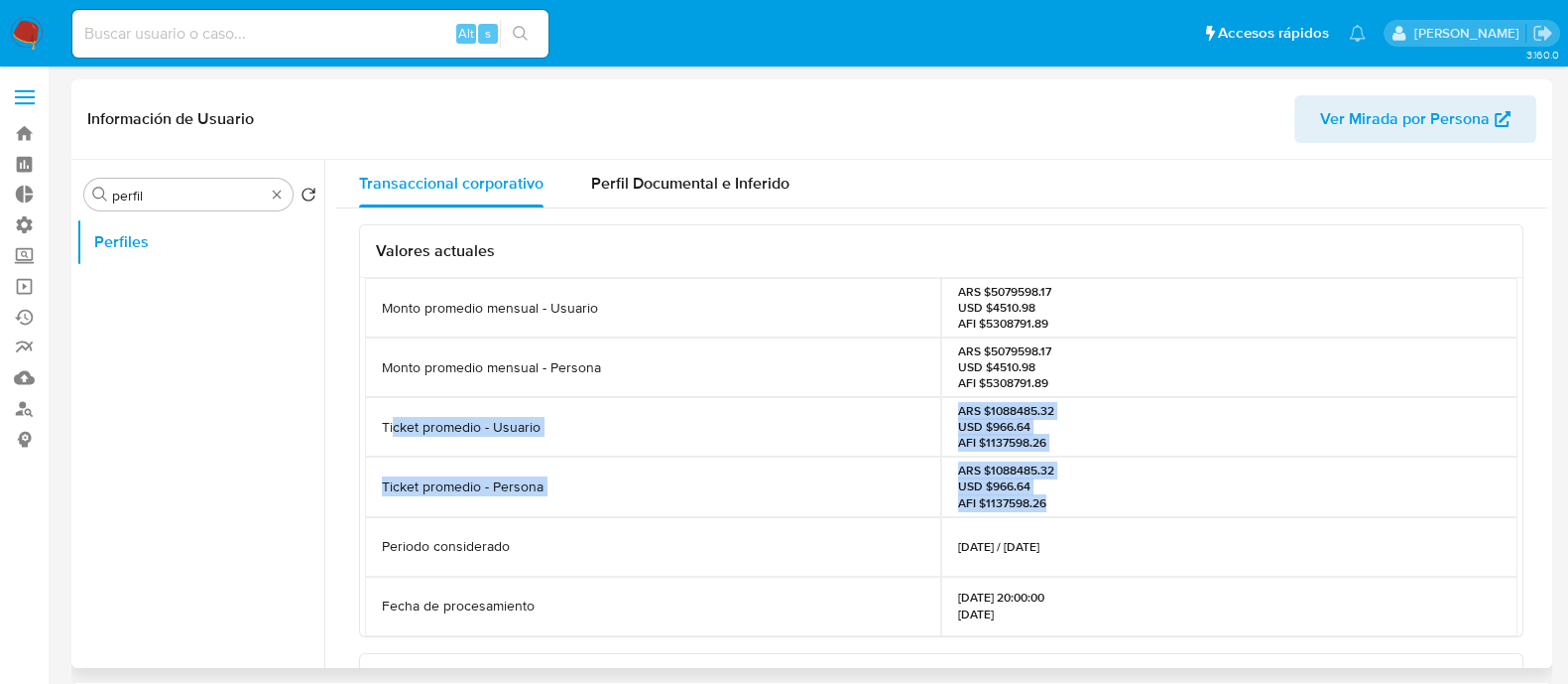
drag, startPoint x: 1121, startPoint y: 499, endPoint x: 392, endPoint y: 418, distance: 733.5
click at [392, 418] on div "Monto promedio mensual - Usuario ARS $5079598.17 USD $4510.98 AFI $5308791.89 M…" at bounding box center [941, 457] width 1153 height 358
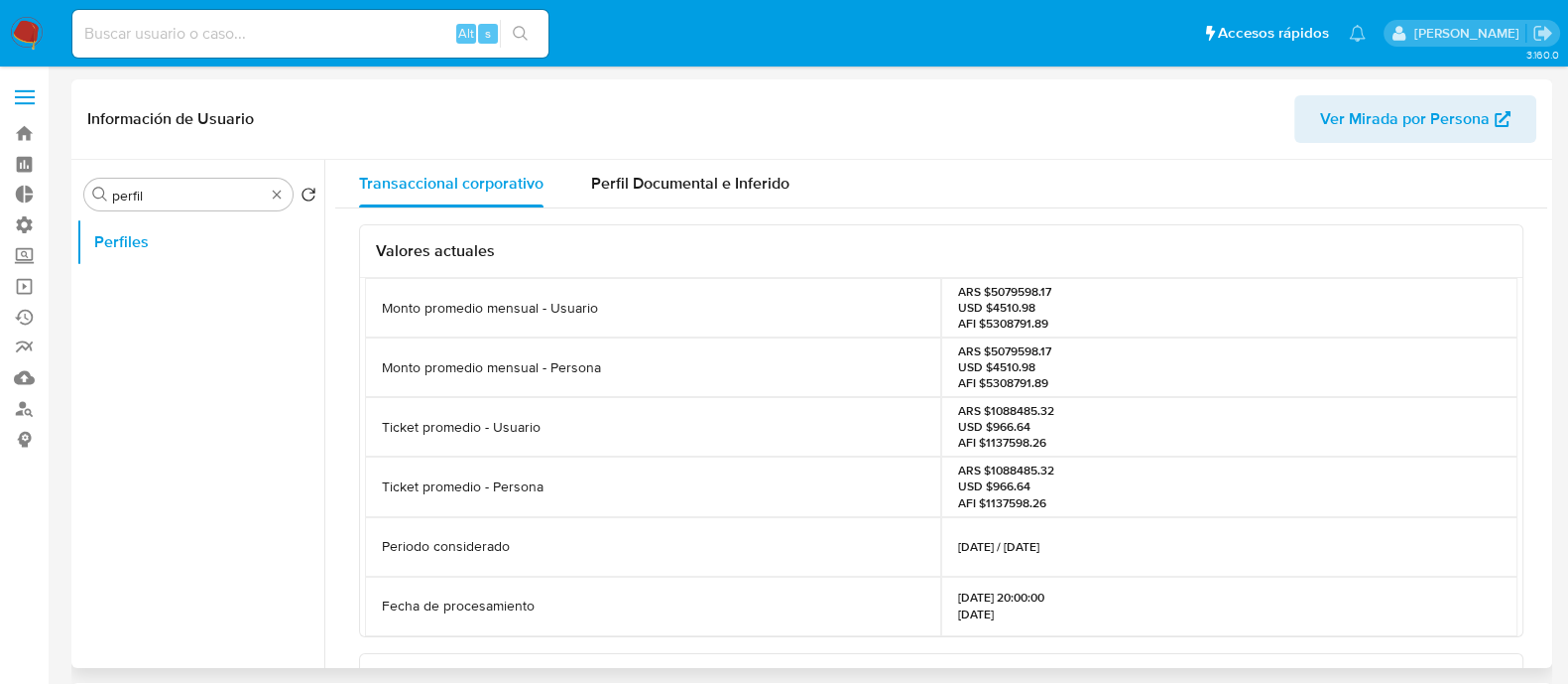
click at [726, 389] on div "Monto promedio mensual - Persona" at bounding box center [653, 367] width 576 height 60
click at [645, 180] on span "Perfil Documental e Inferido" at bounding box center [689, 182] width 198 height 23
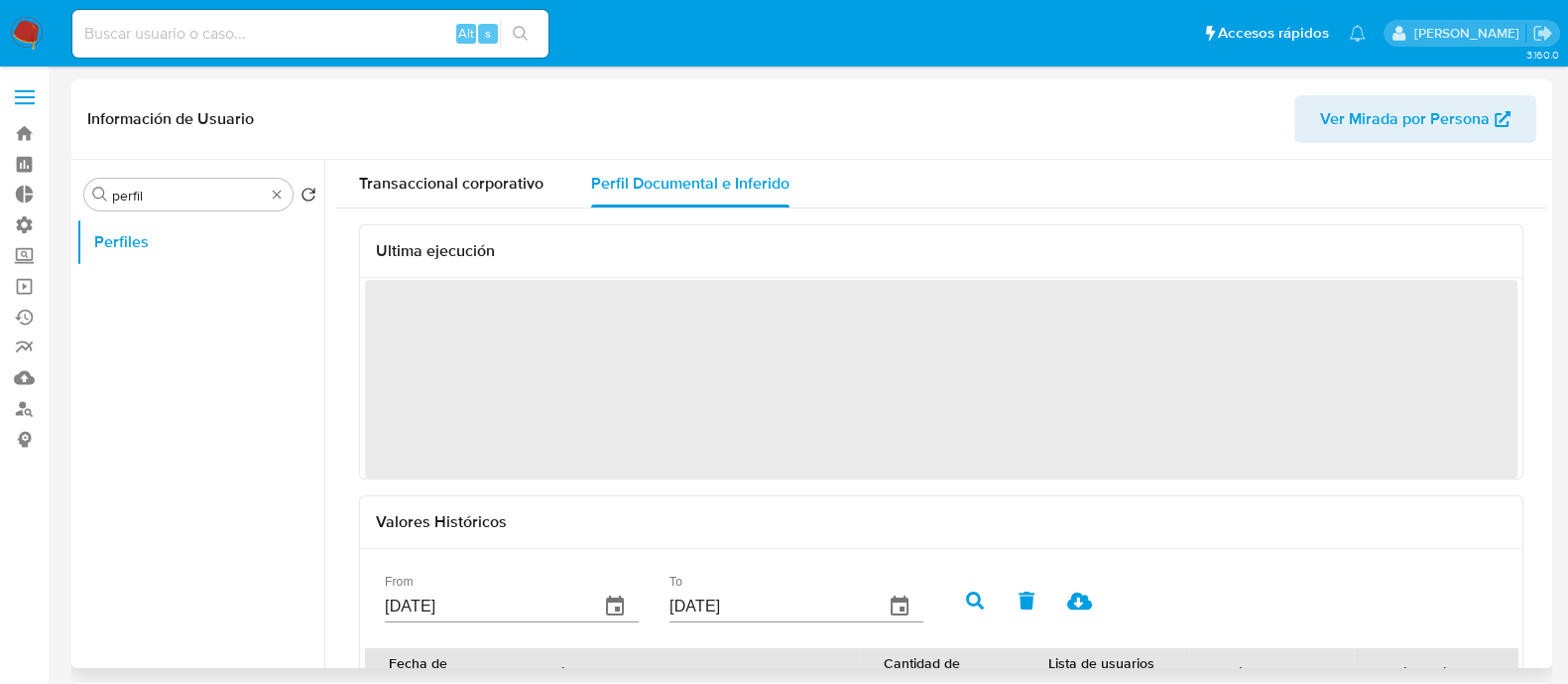
click at [938, 428] on span "‌" at bounding box center [941, 378] width 1153 height 198
click at [898, 566] on div "To 19/09/2025" at bounding box center [796, 598] width 254 height 80
